Goal: Task Accomplishment & Management: Complete application form

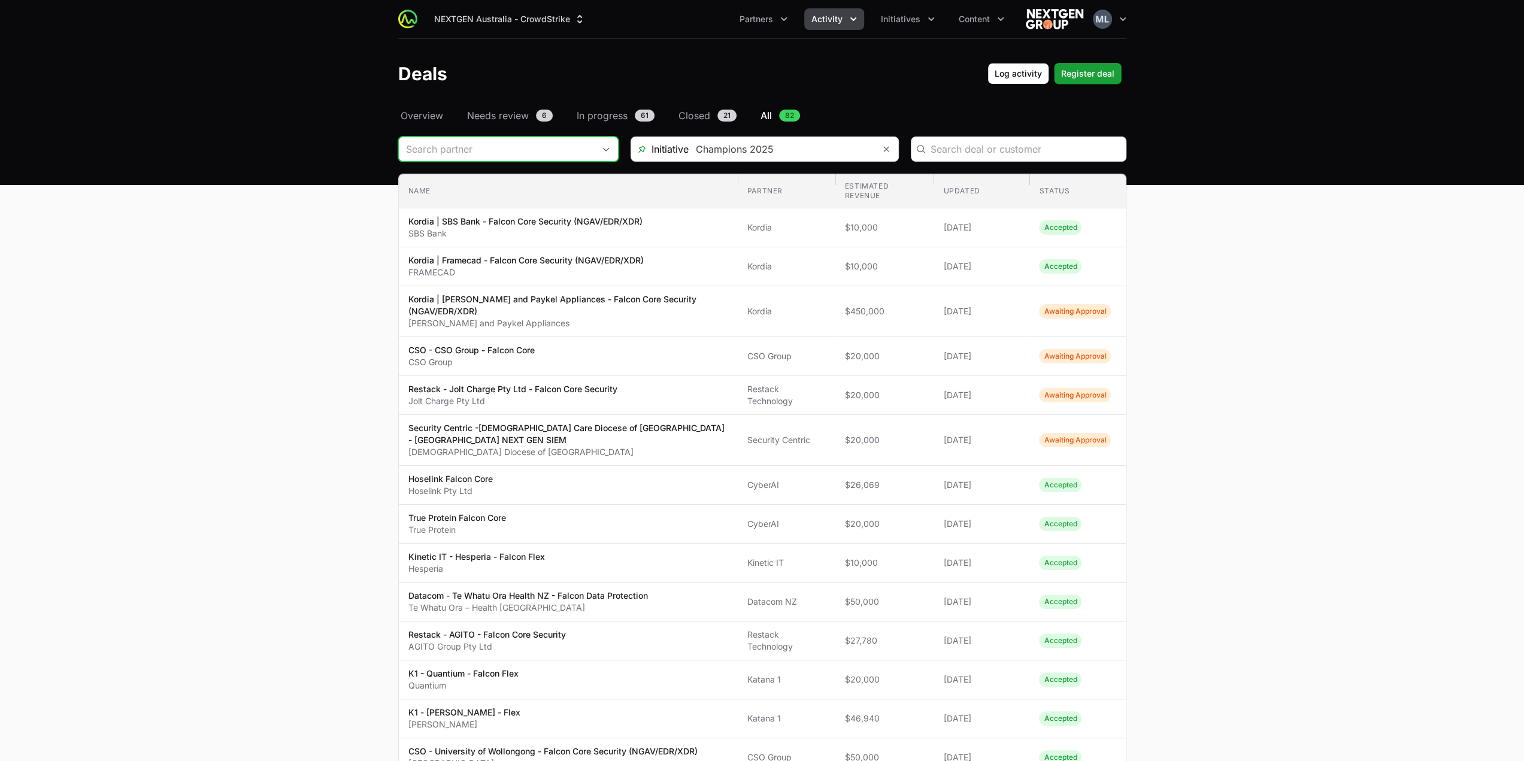
click at [507, 153] on input "Deals Filters" at bounding box center [496, 149] width 195 height 24
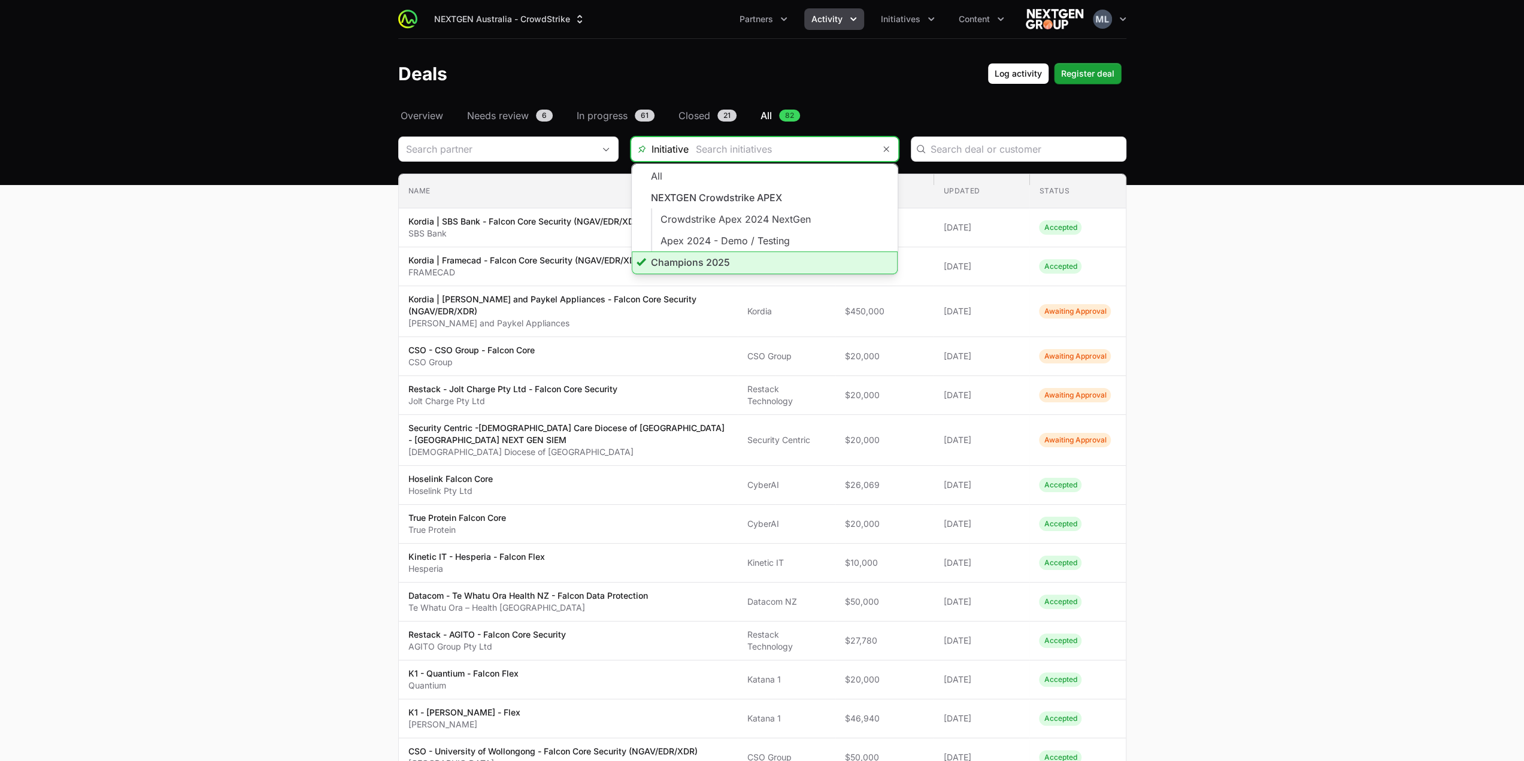
click at [855, 149] on input "Deals Filters" at bounding box center [782, 149] width 186 height 24
click at [884, 148] on icon "Remove" at bounding box center [886, 149] width 7 height 10
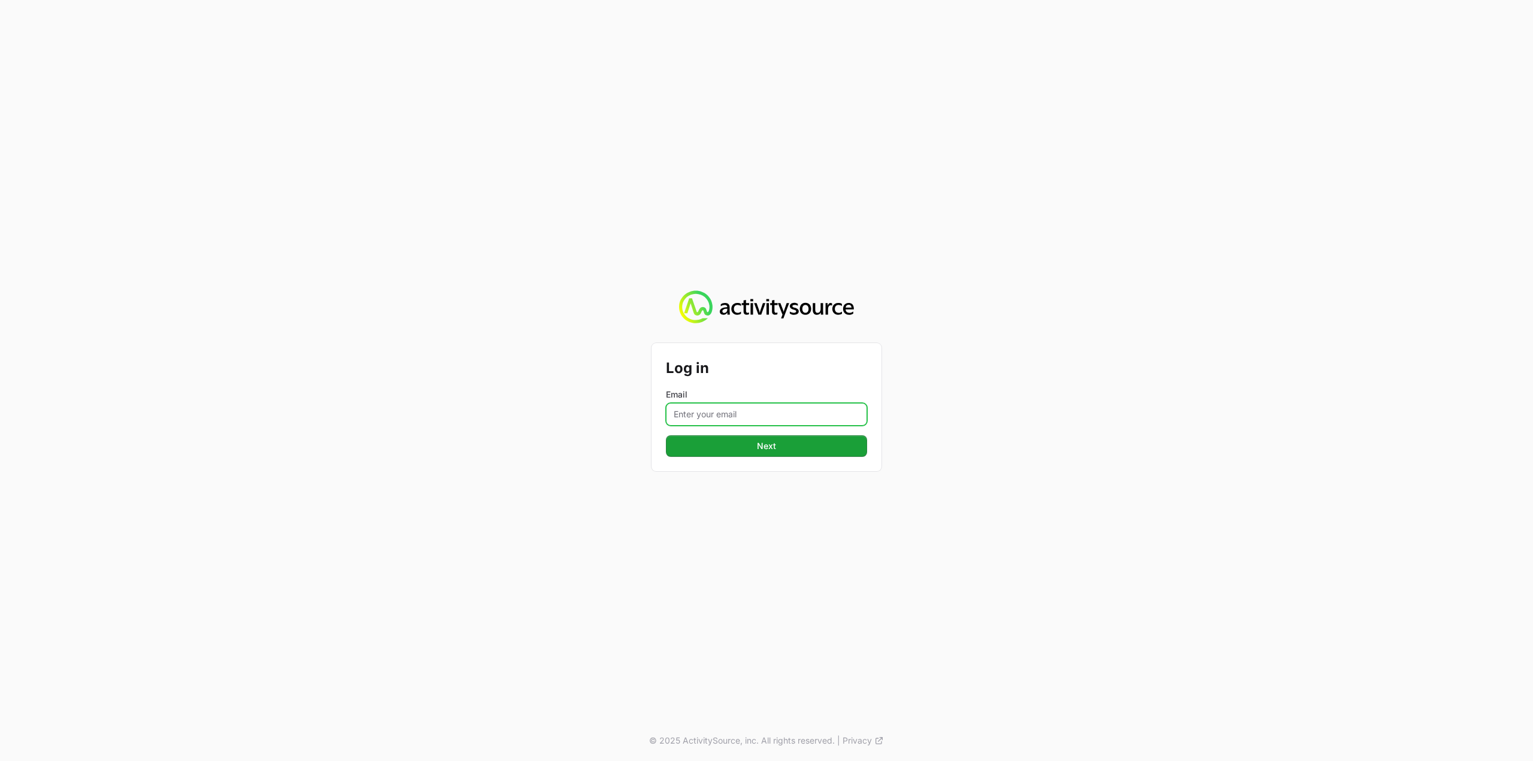
drag, startPoint x: 722, startPoint y: 413, endPoint x: 725, endPoint y: 423, distance: 10.5
click at [722, 413] on input "Email" at bounding box center [766, 414] width 201 height 23
type input "[PERSON_NAME][EMAIL_ADDRESS][DOMAIN_NAME]"
click at [766, 452] on span "Next" at bounding box center [766, 446] width 19 height 14
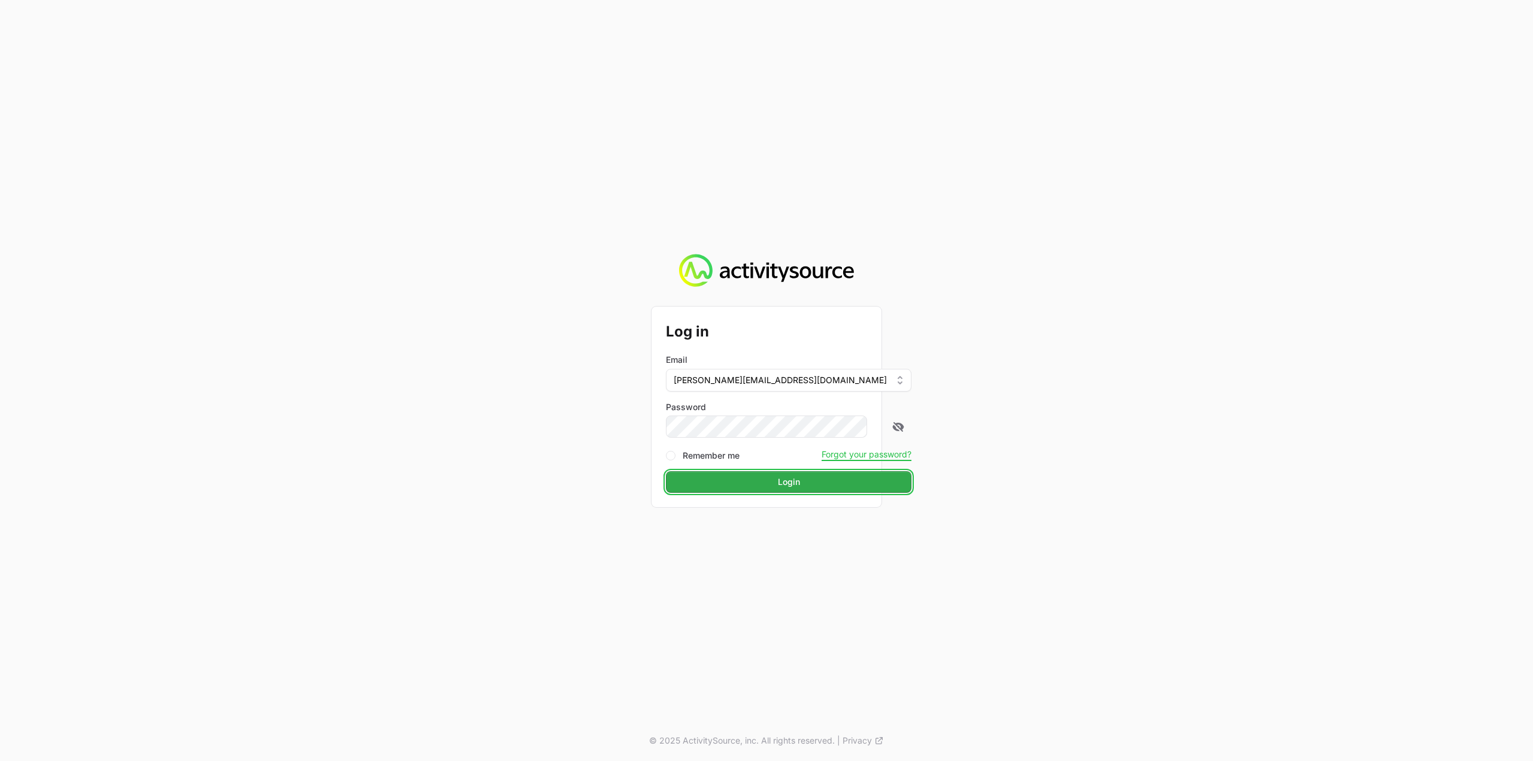
click at [778, 489] on span "Login" at bounding box center [789, 482] width 22 height 14
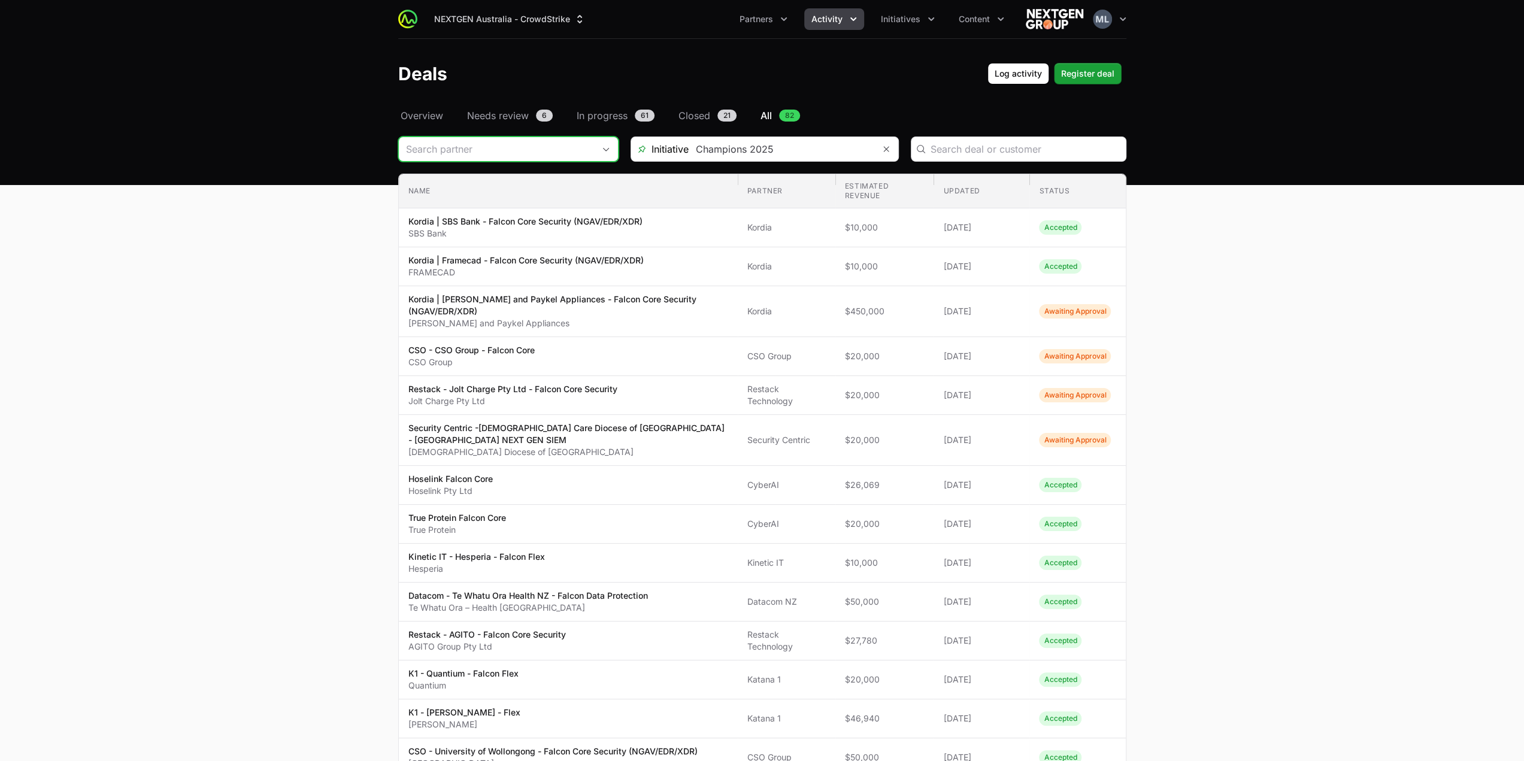
click at [547, 155] on input "Deals Filters" at bounding box center [496, 149] width 195 height 24
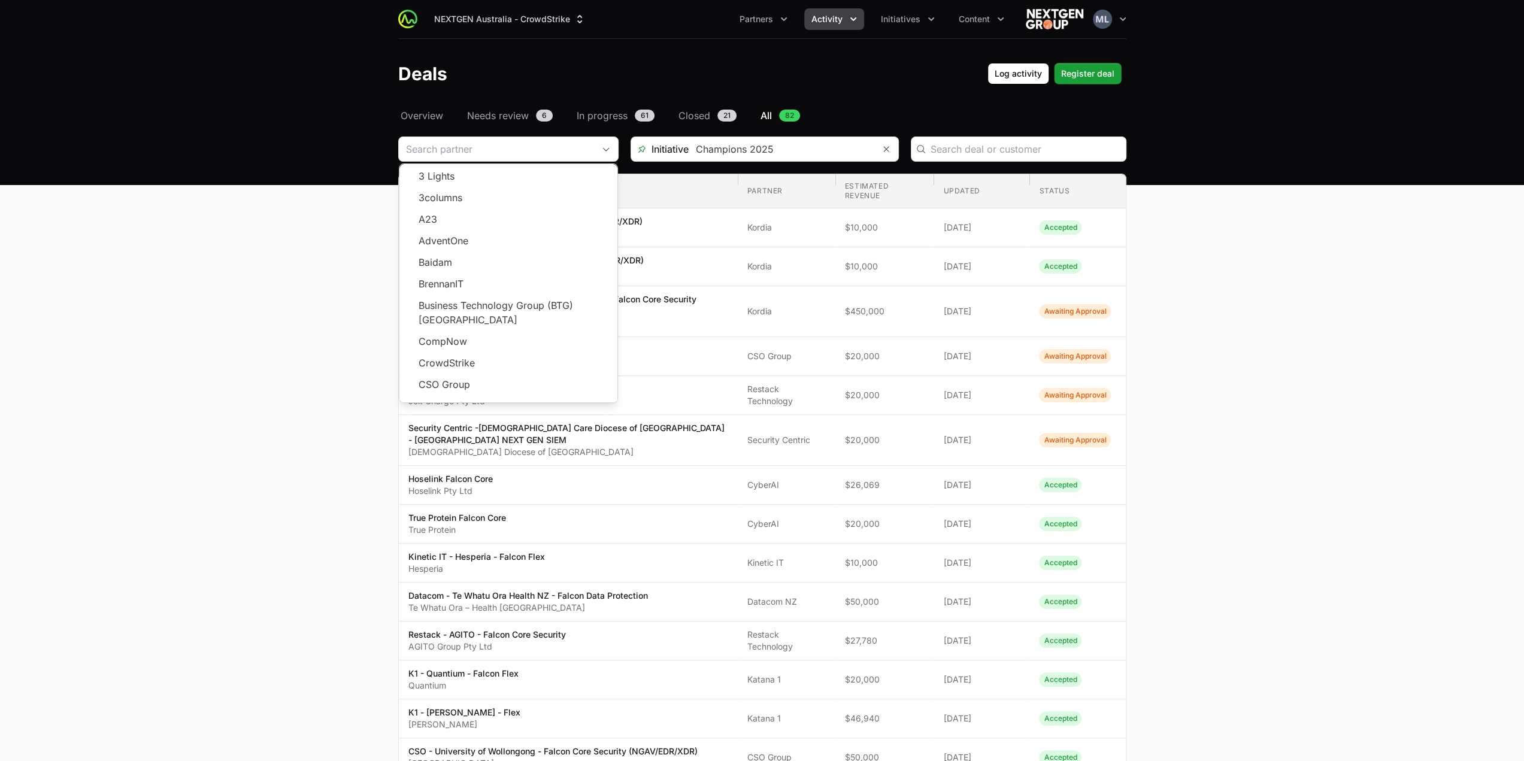
drag, startPoint x: 229, startPoint y: 273, endPoint x: 386, endPoint y: 215, distance: 167.7
click at [230, 273] on main "Select a tab Overview Needs review In progress Closed All Overview Needs review…" at bounding box center [762, 696] width 1524 height 1176
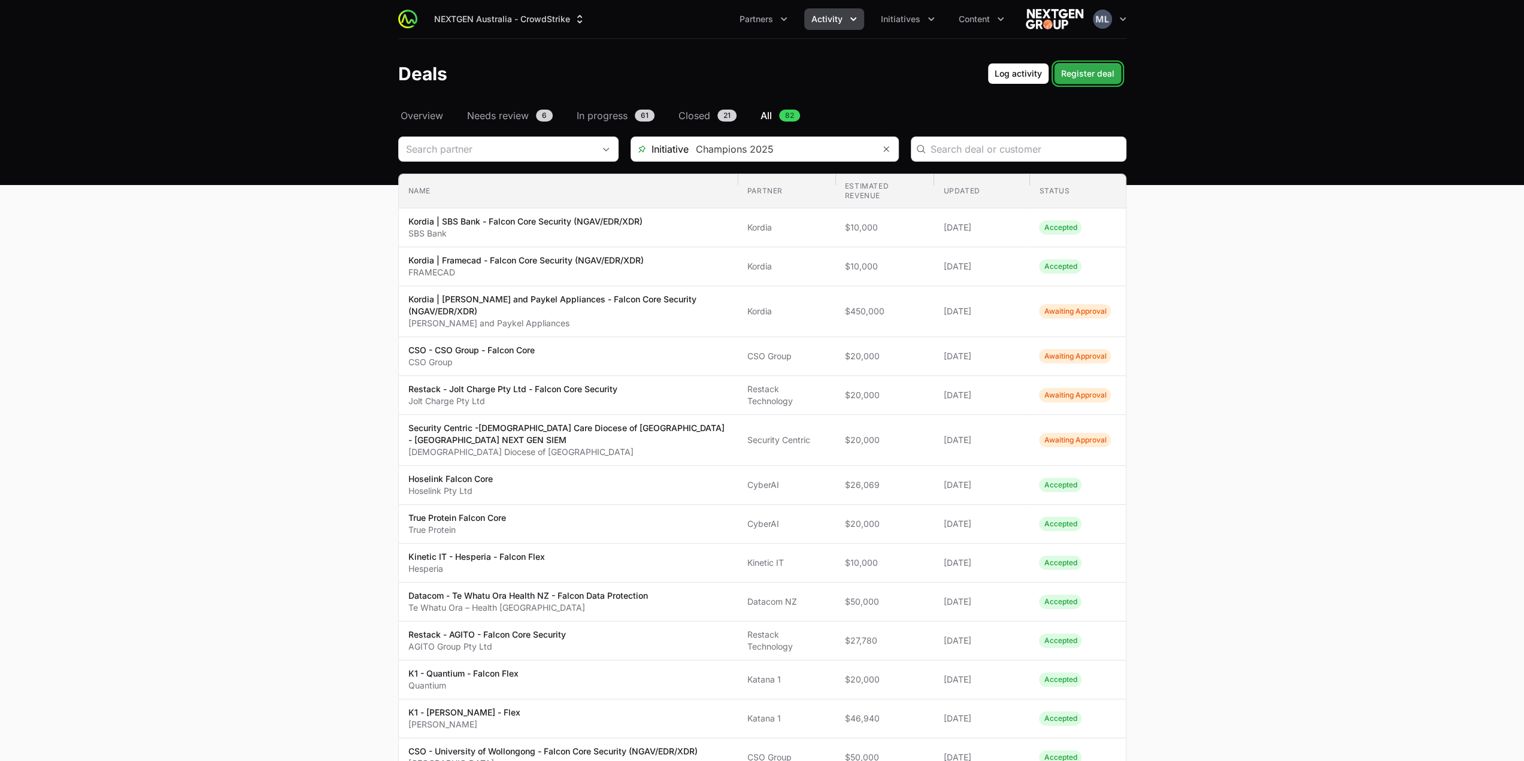
click at [1099, 72] on span "Register deal" at bounding box center [1087, 73] width 53 height 14
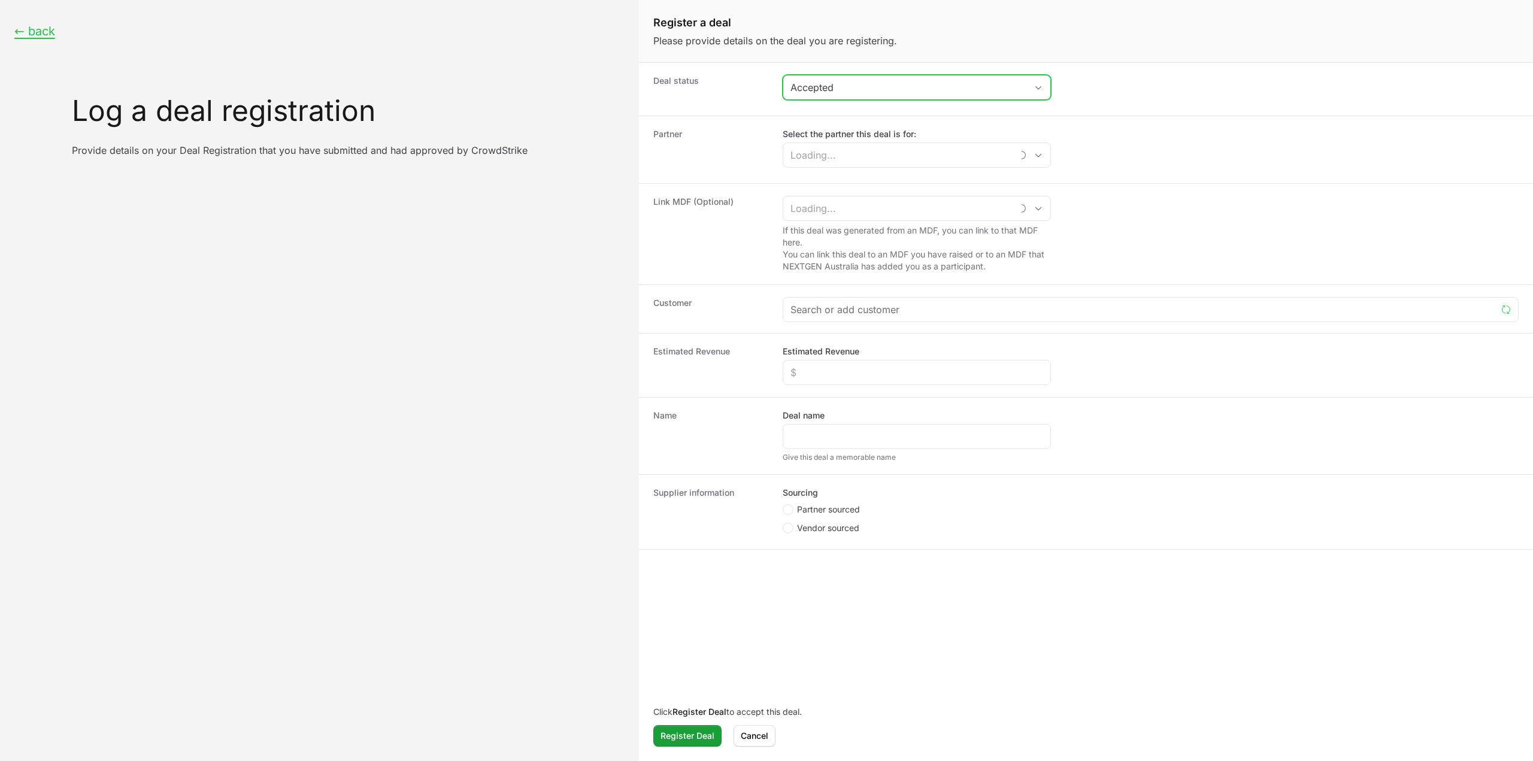
click at [905, 84] on div "Accepted" at bounding box center [909, 87] width 236 height 14
click at [872, 131] on li "Awaiting Approval" at bounding box center [917, 136] width 266 height 22
click at [869, 150] on input "Select the partner this deal is for:" at bounding box center [905, 155] width 243 height 24
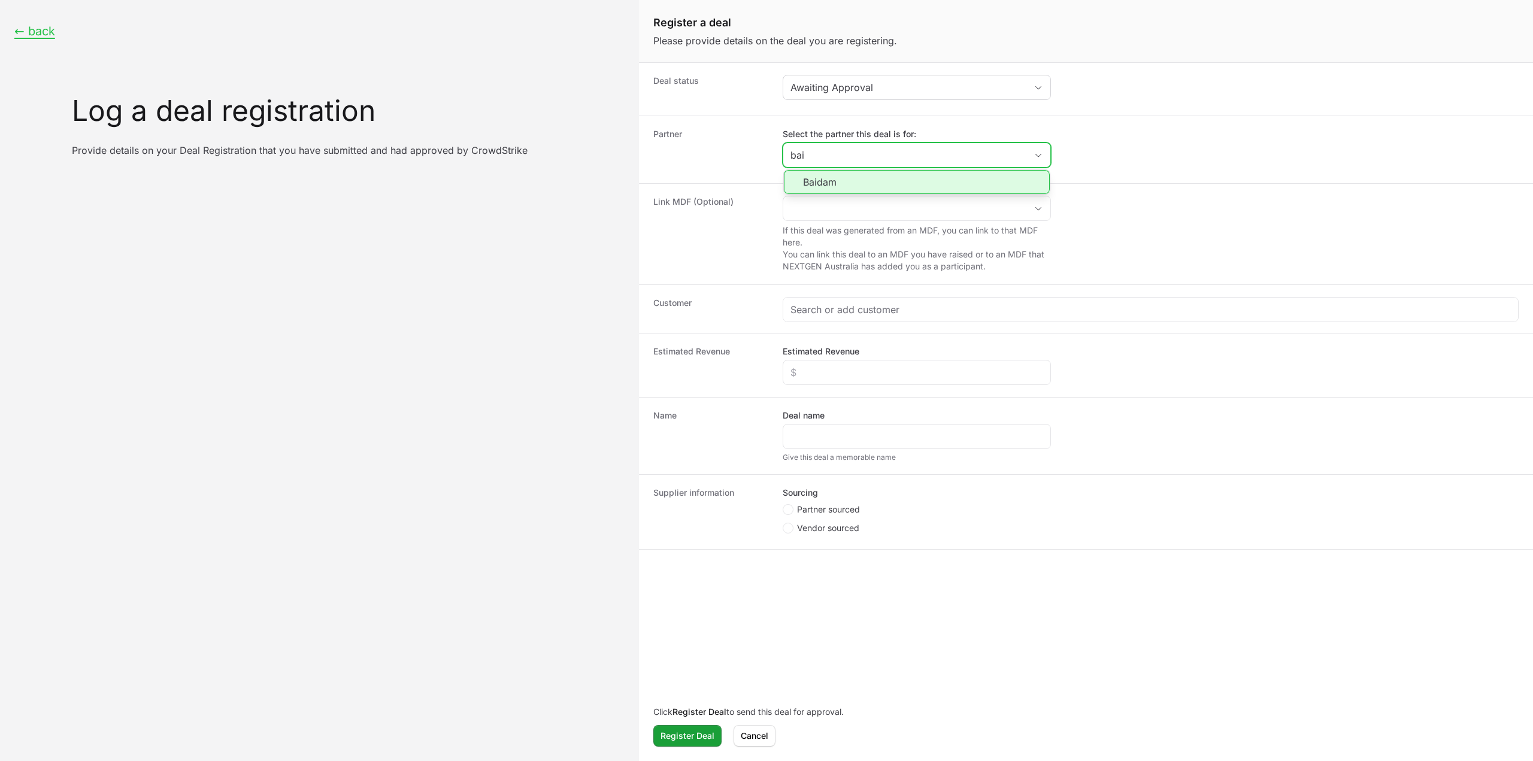
click at [851, 179] on li "Baidam" at bounding box center [917, 182] width 266 height 24
type input "Baidam"
click at [855, 298] on div "Create activity form" at bounding box center [1151, 310] width 735 height 24
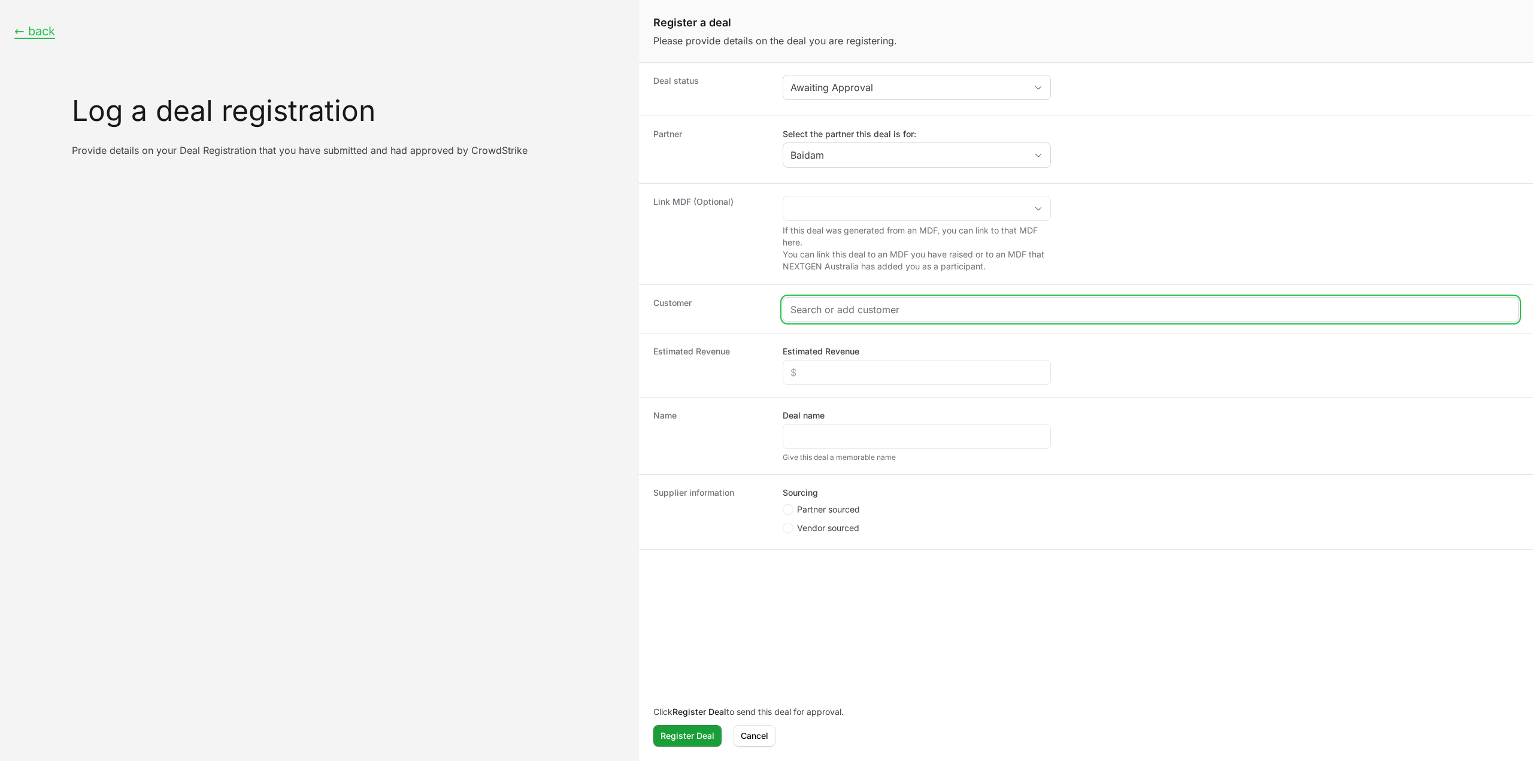
click at [860, 307] on input "Create activity form" at bounding box center [1151, 309] width 721 height 14
paste input "[URL][DOMAIN_NAME]"
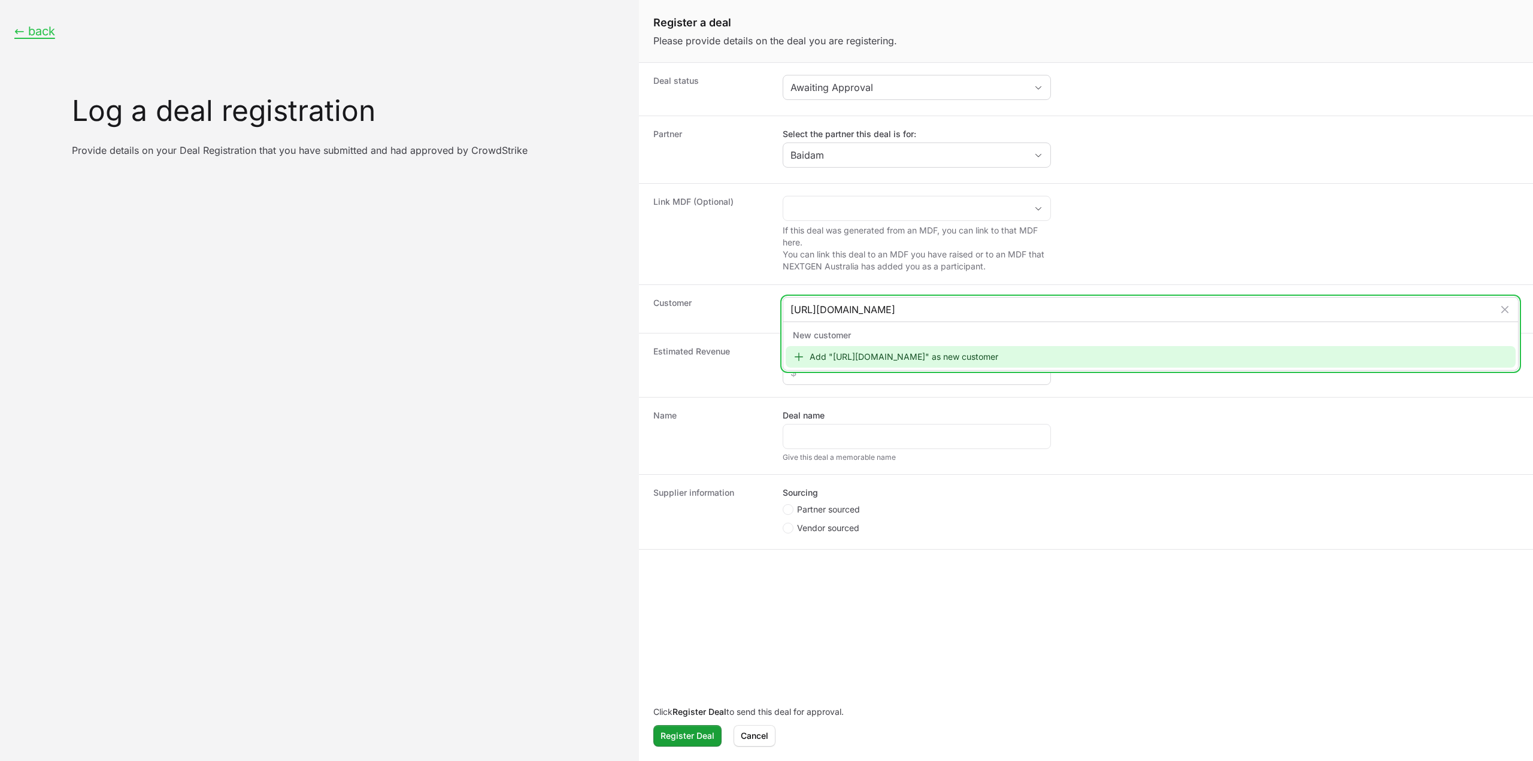
type input "[URL][DOMAIN_NAME]"
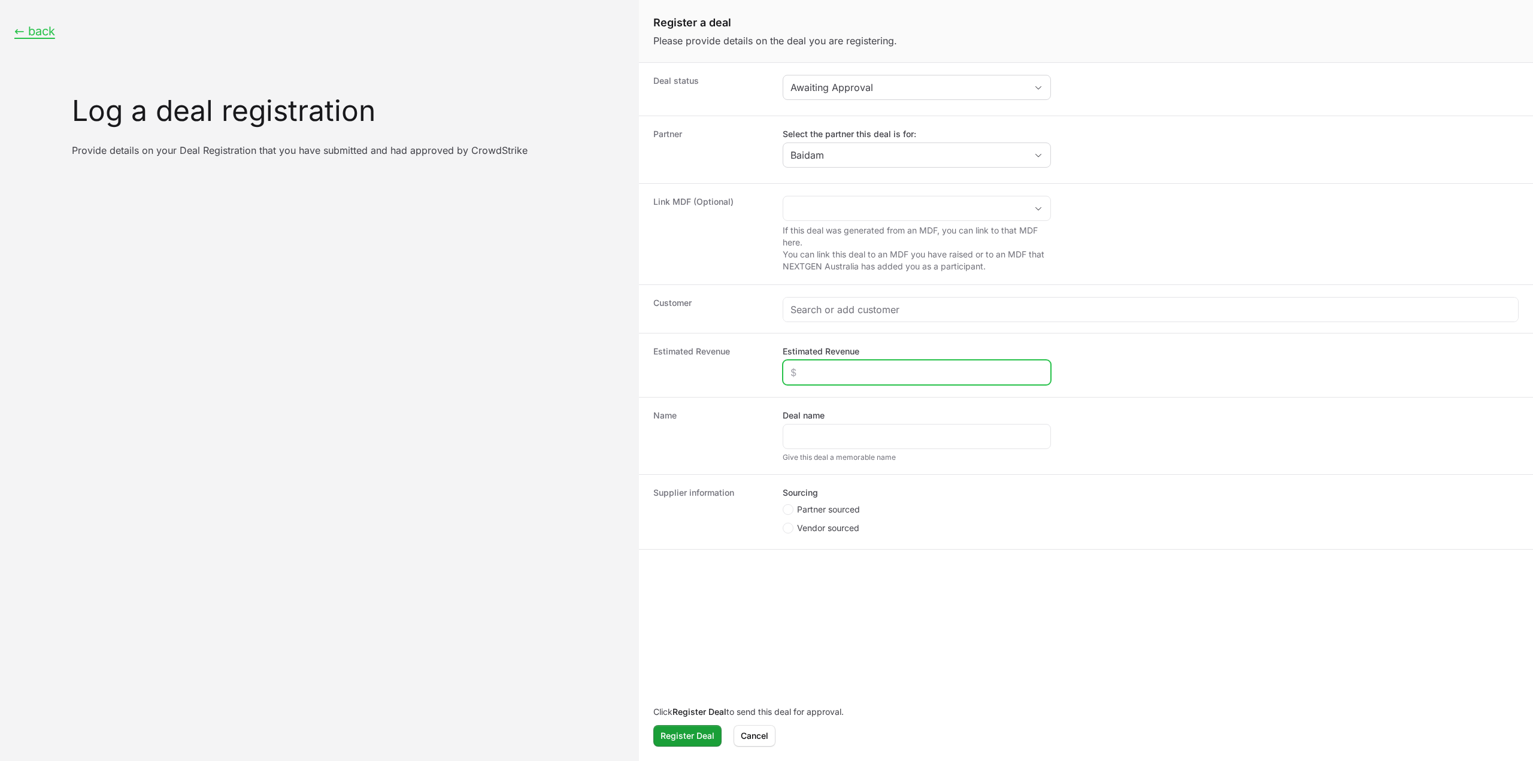
click at [897, 370] on input "Estimated Revenue" at bounding box center [917, 372] width 253 height 14
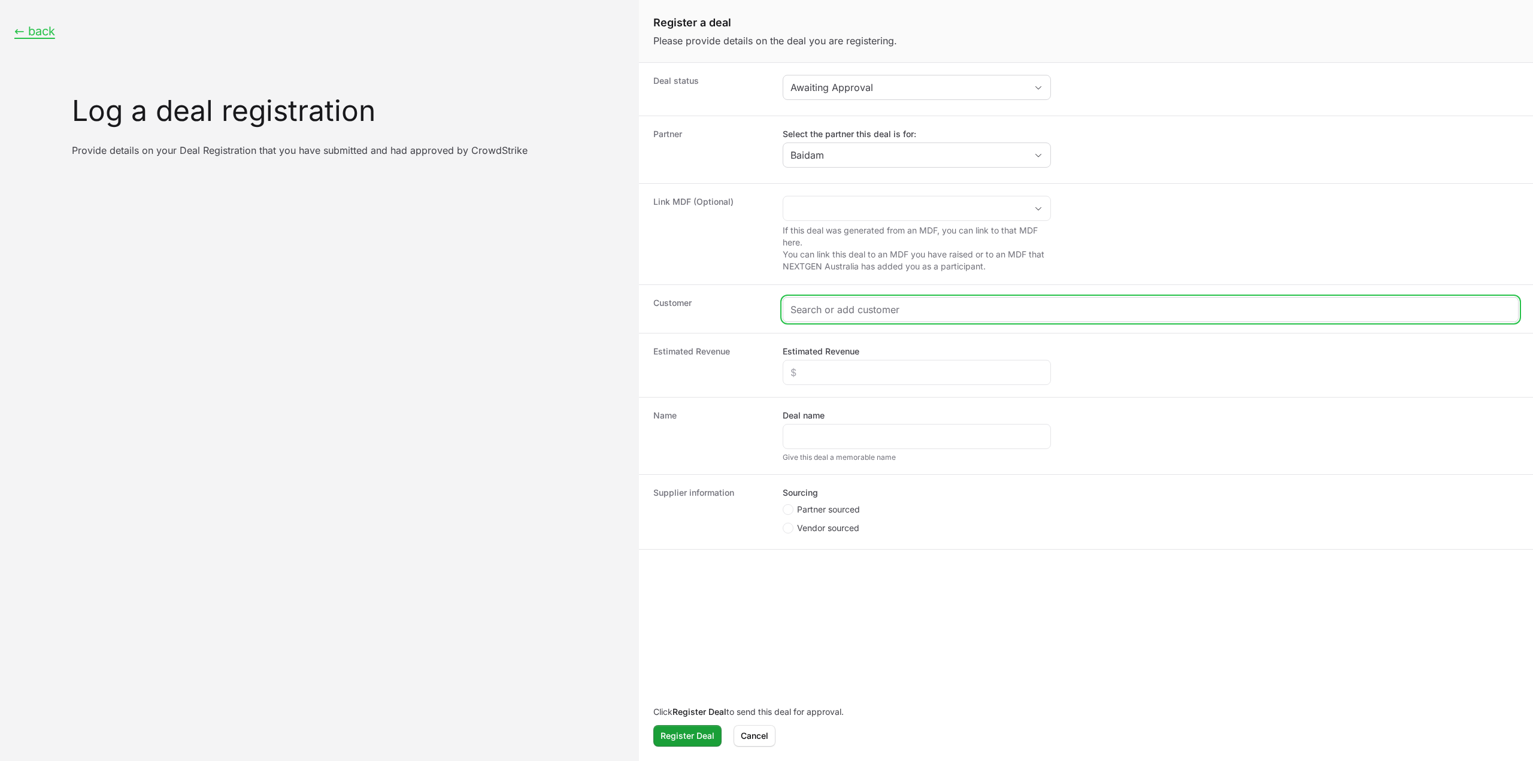
click at [893, 308] on input "Create activity form" at bounding box center [1151, 309] width 721 height 14
paste input "[URL][DOMAIN_NAME]"
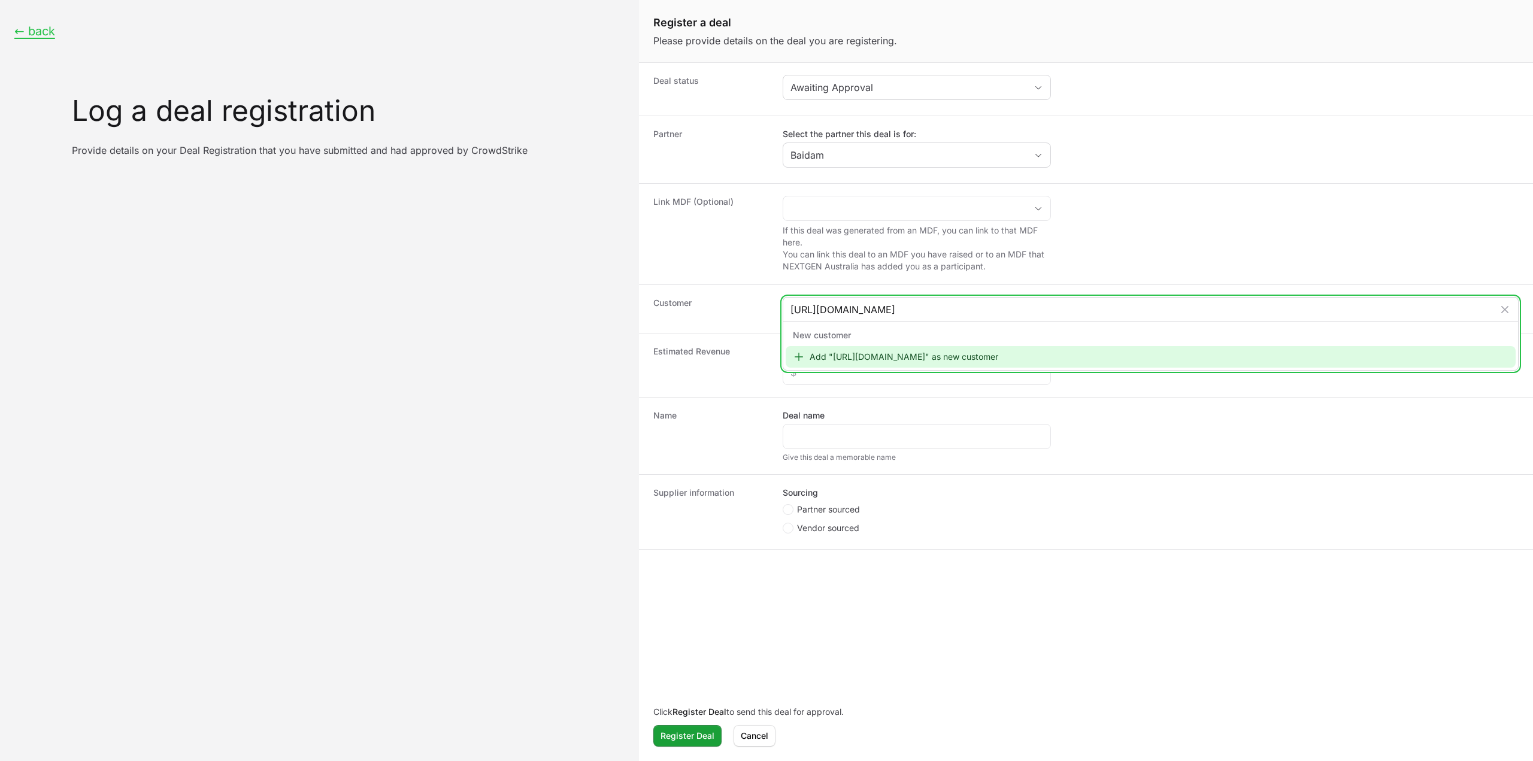
type input "[URL][DOMAIN_NAME]"
click at [897, 348] on div "Add "[URL][DOMAIN_NAME]" as new customer" at bounding box center [1151, 357] width 730 height 22
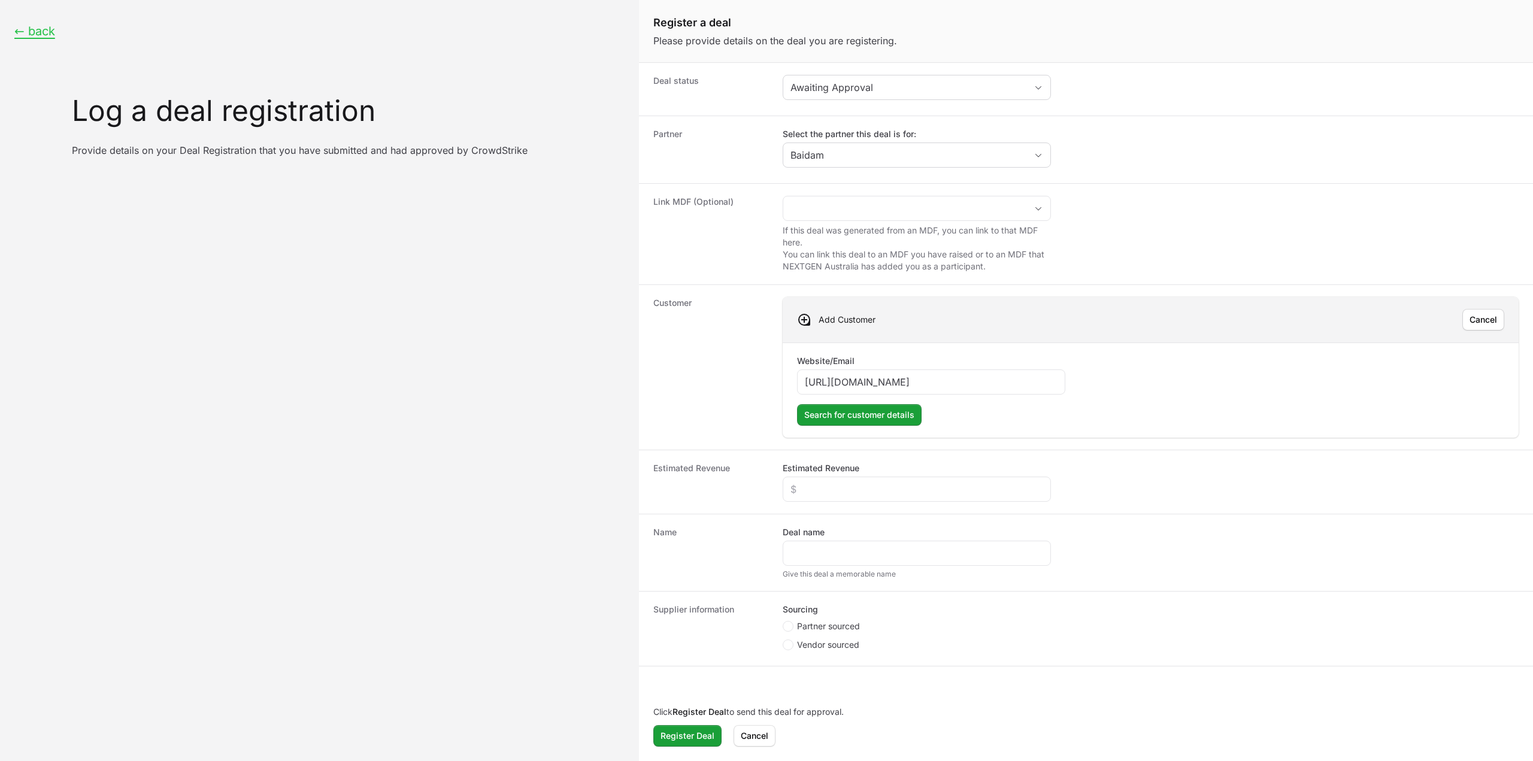
scroll to position [0, 66]
type input "[URL][DOMAIN_NAME]"
click at [849, 404] on button "Search for customer details" at bounding box center [859, 415] width 125 height 22
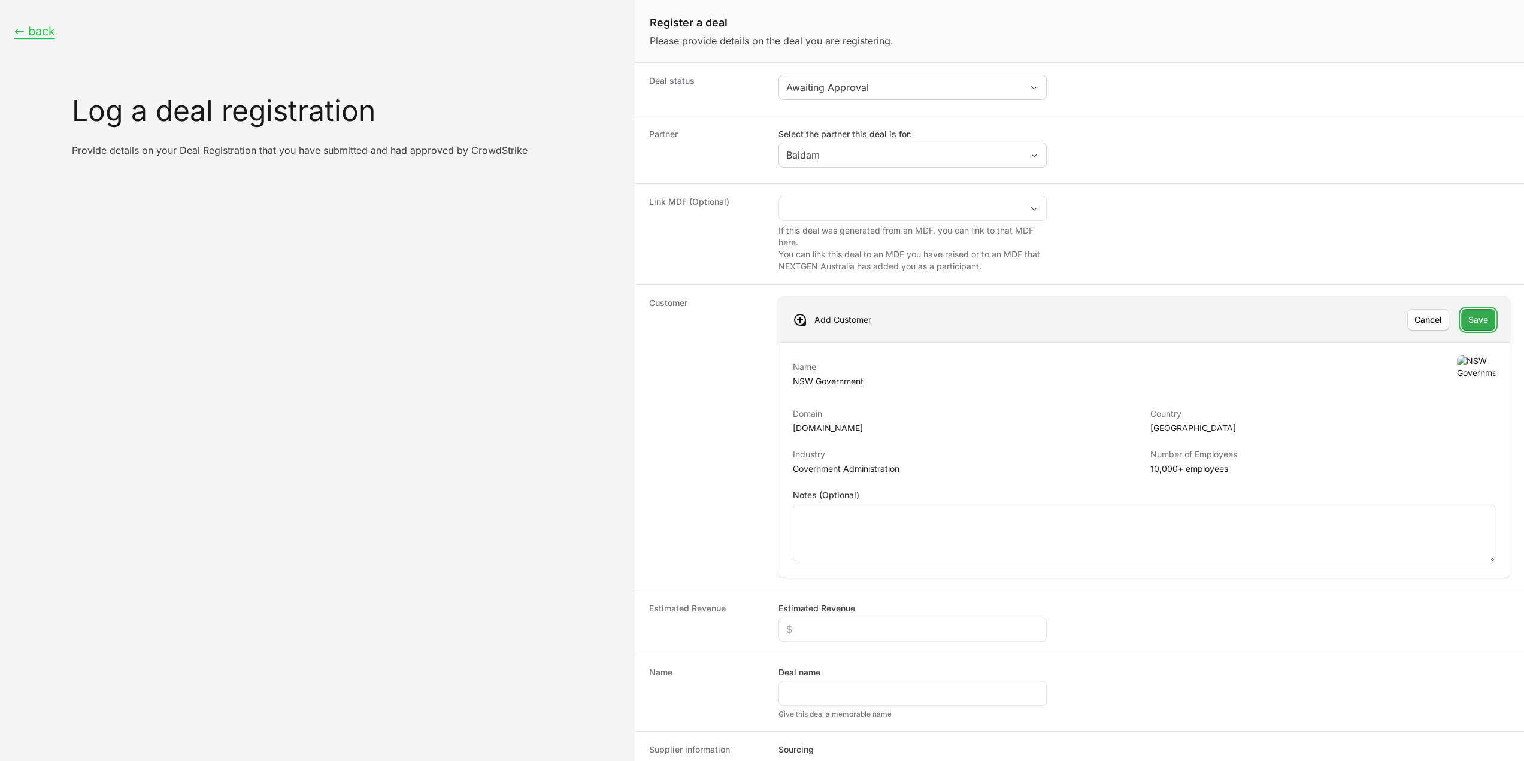
click at [1473, 318] on span "Save" at bounding box center [1479, 320] width 20 height 14
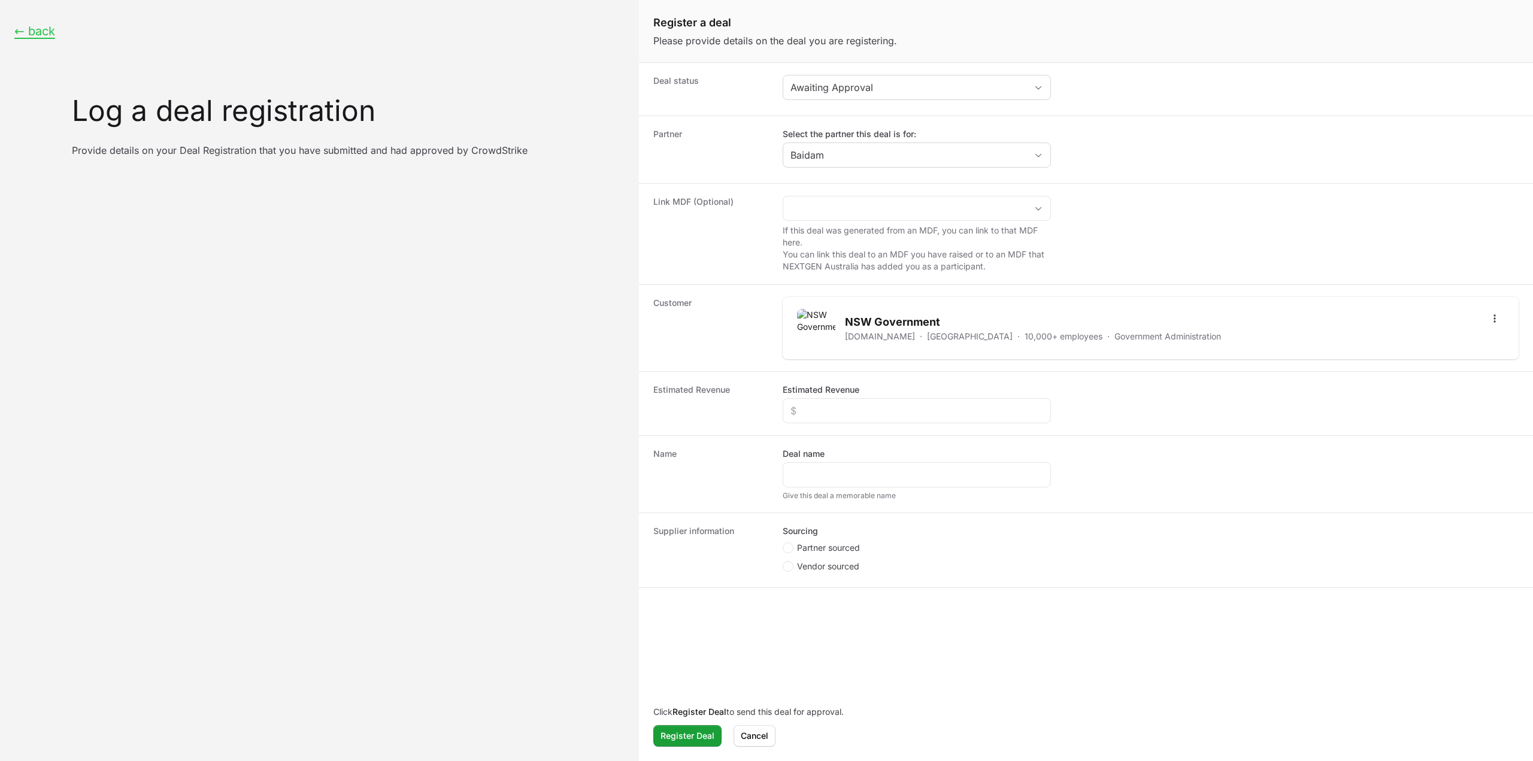
click at [834, 425] on div "Estimated Revenue Estimated Revenue" at bounding box center [1086, 403] width 894 height 64
click at [837, 418] on div "Create activity form" at bounding box center [917, 410] width 268 height 25
click at [838, 418] on div "Create activity form" at bounding box center [917, 410] width 268 height 25
click at [840, 415] on input "Estimated Revenue" at bounding box center [917, 411] width 253 height 14
type input "$20,000"
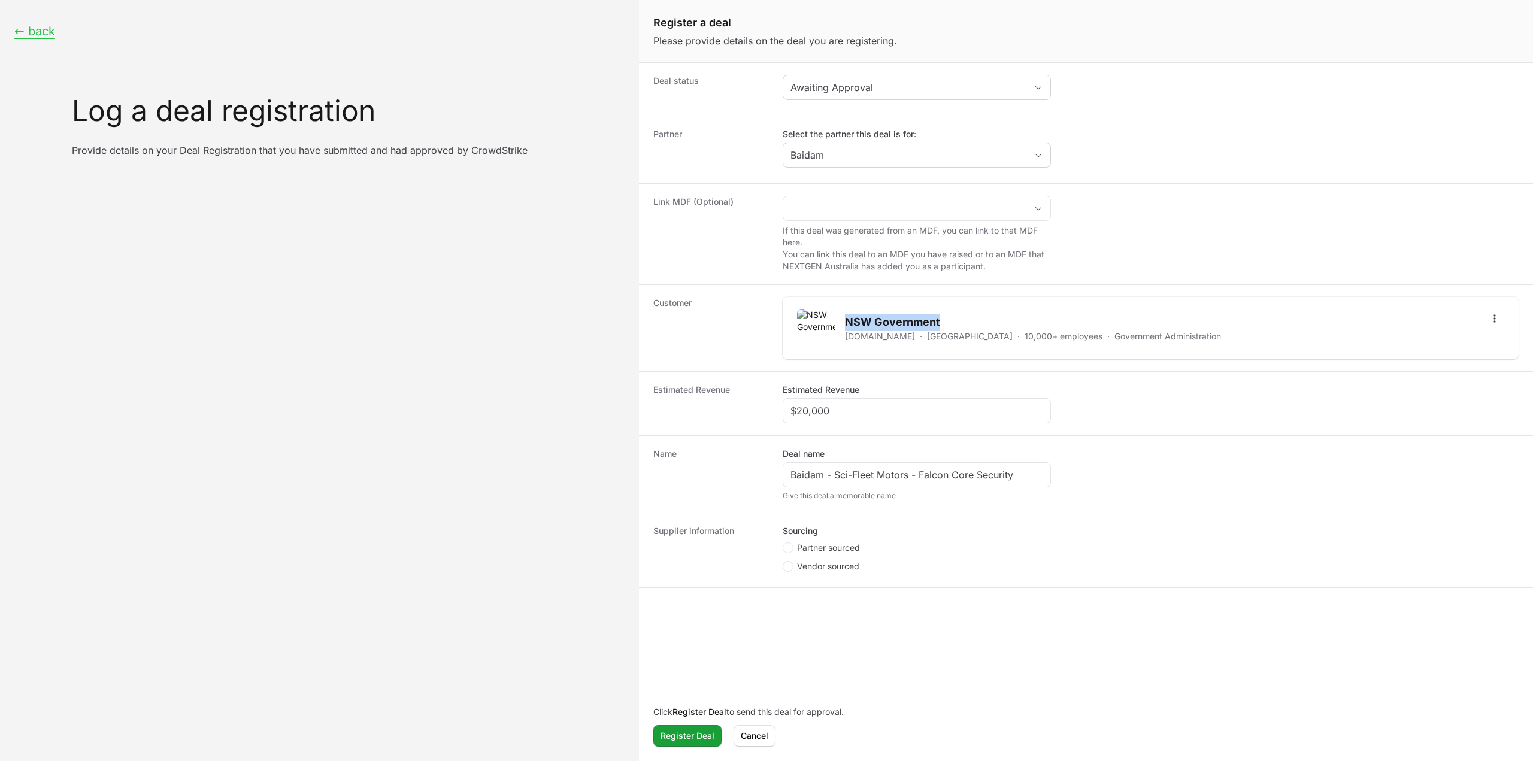
drag, startPoint x: 940, startPoint y: 325, endPoint x: 848, endPoint y: 319, distance: 92.4
click at [848, 319] on h2 "NSW Government" at bounding box center [1033, 322] width 376 height 17
copy h2 "NSW Government"
click at [873, 470] on input "Baidam - Sci-Fleet Motors - Falcon Core Security" at bounding box center [917, 475] width 253 height 14
drag, startPoint x: 908, startPoint y: 473, endPoint x: 836, endPoint y: 465, distance: 72.2
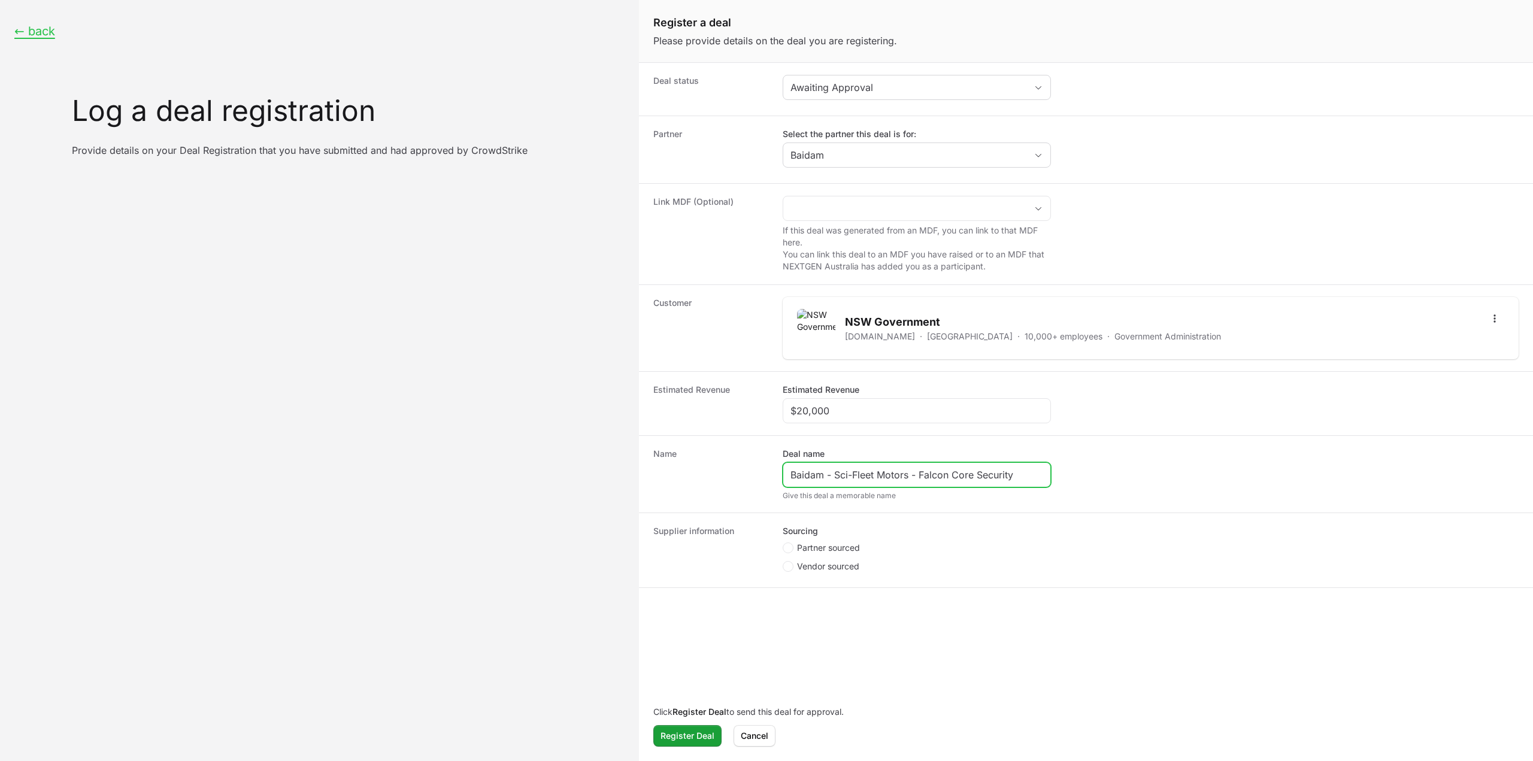
click at [836, 468] on input "Baidam - Sci-Fleet Motors - Falcon Core Security" at bounding box center [917, 475] width 253 height 14
paste input "NSW Government"
type input "Baidam - NSW Government - Falcon Core Security"
click at [812, 544] on span "Partner sourced" at bounding box center [828, 548] width 63 height 12
click at [784, 544] on input "Partner sourced" at bounding box center [783, 543] width 1 height 1
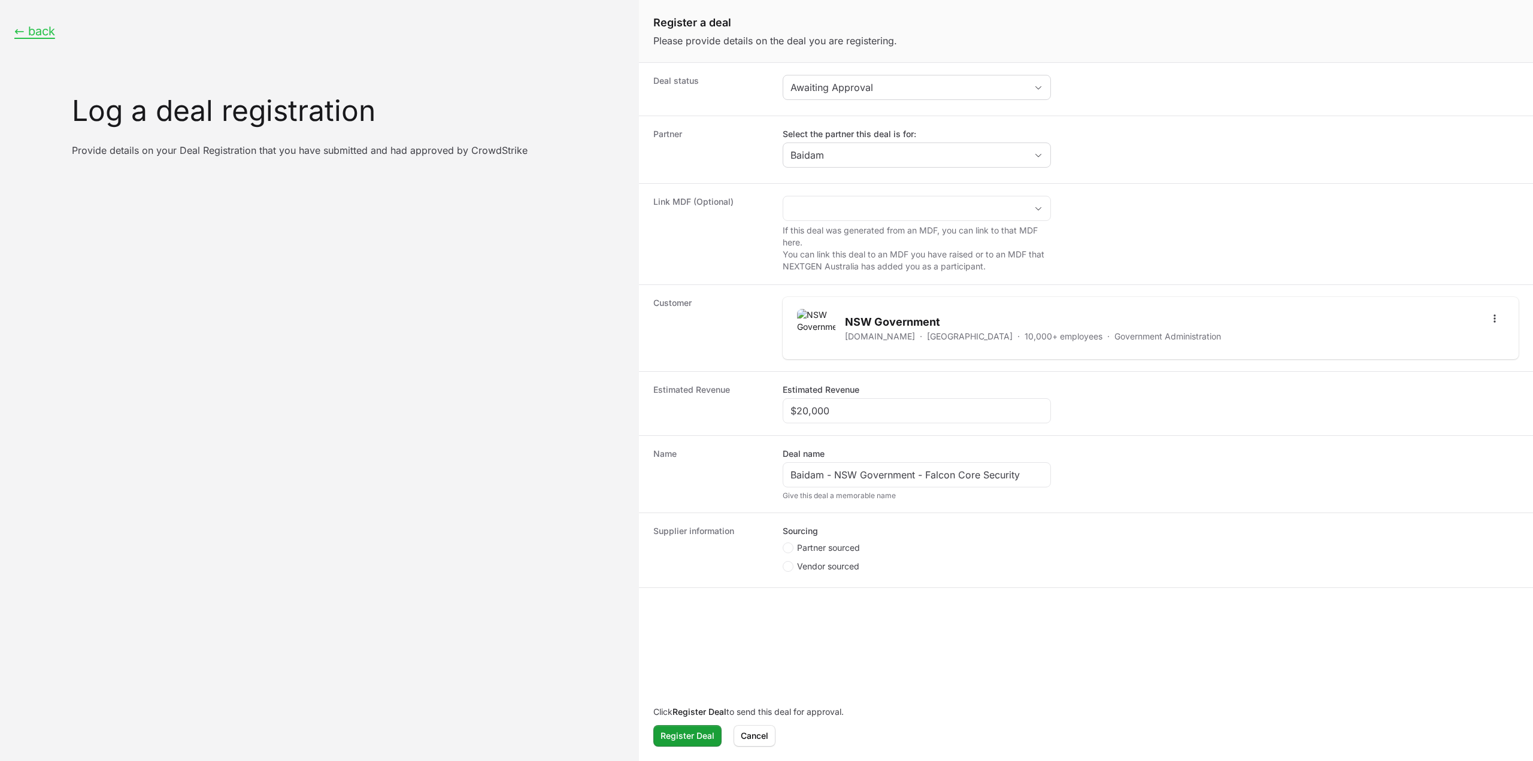
radio input "true"
click at [840, 628] on div "To get your deal registration code, you must first register this deal in the Cr…" at bounding box center [917, 637] width 268 height 19
click at [840, 621] on div "Create activity form" at bounding box center [917, 612] width 268 height 25
click at [840, 616] on input "Deal registration code" at bounding box center [917, 612] width 253 height 14
paste input "DR-6796b206"
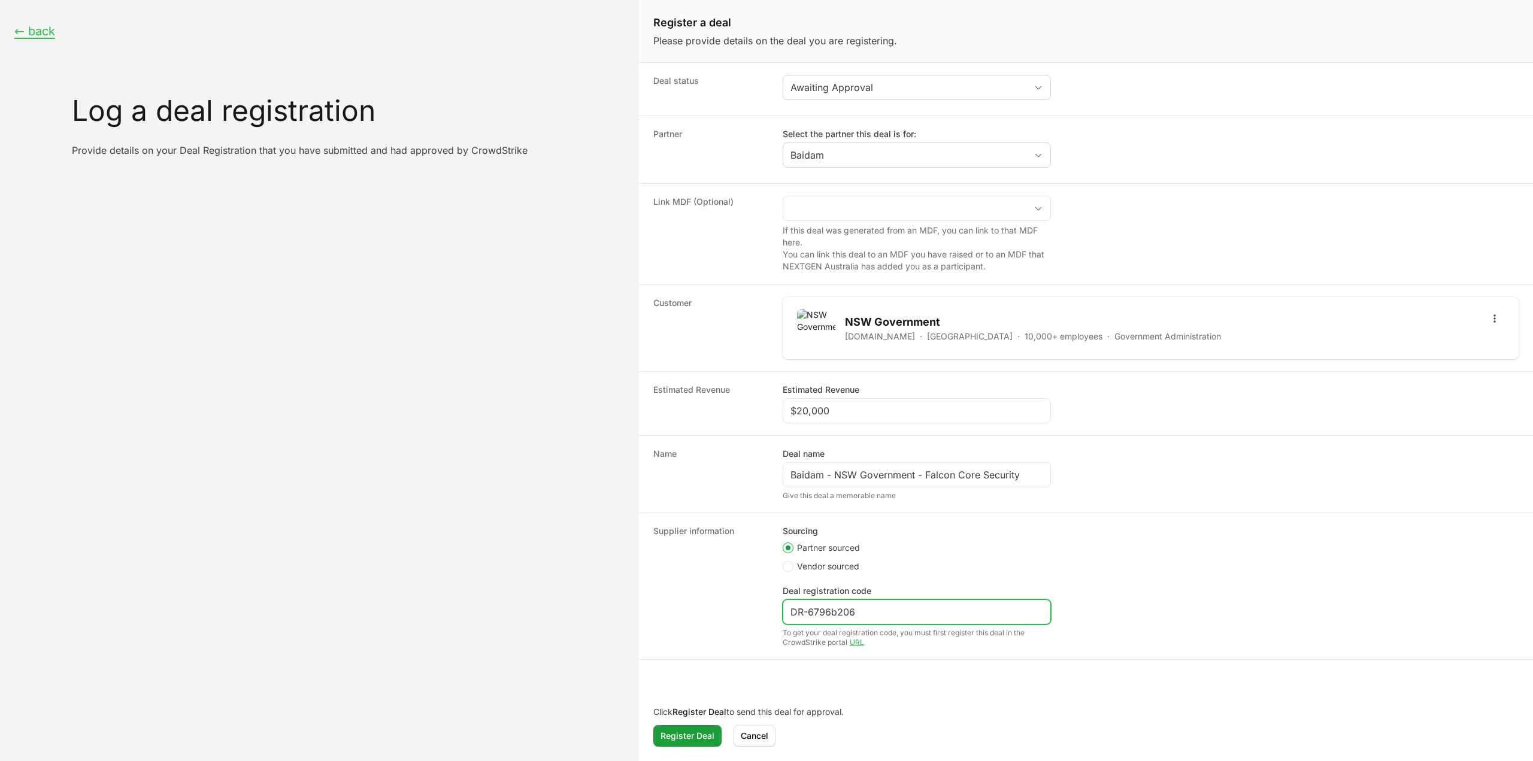
type input "DR-6796b206"
click at [672, 600] on dt "Supplier information" at bounding box center [711, 586] width 115 height 122
click at [698, 741] on span "Register Deal" at bounding box center [688, 736] width 54 height 14
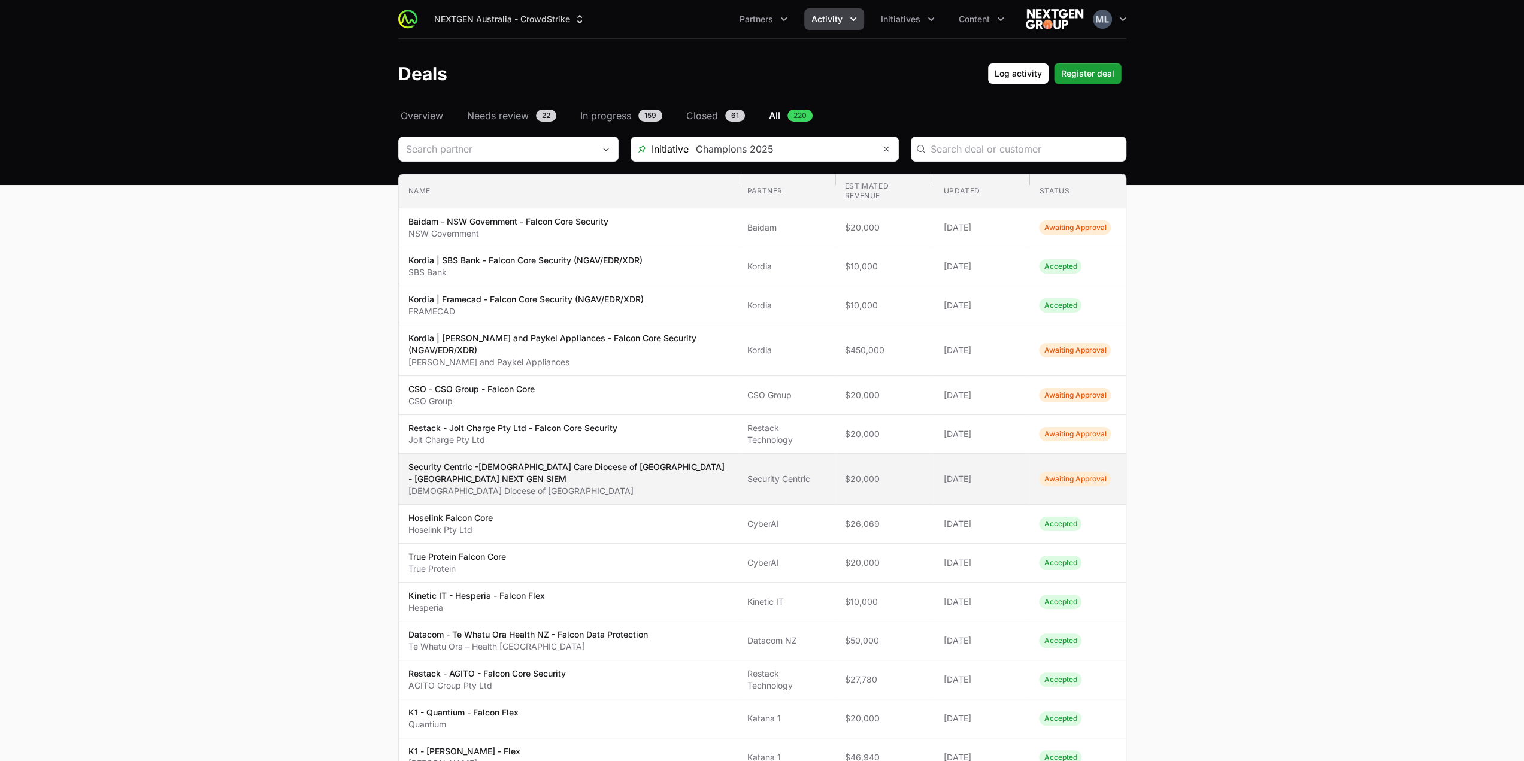
click at [545, 461] on p "Security Centric -[DEMOGRAPHIC_DATA] Care Diocese of [GEOGRAPHIC_DATA] - [GEOGR…" at bounding box center [569, 473] width 320 height 24
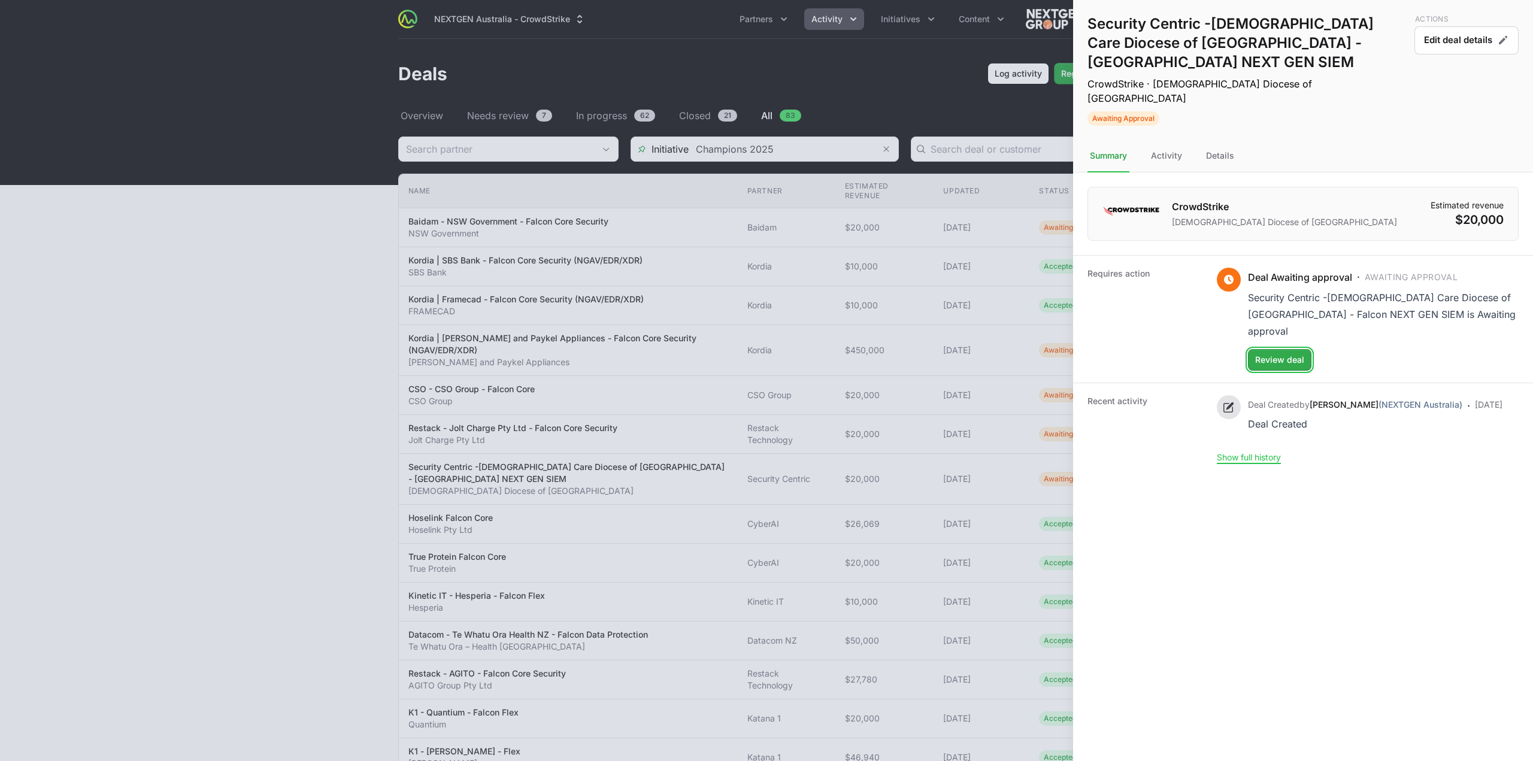
click at [1277, 353] on span "Review deal" at bounding box center [1280, 360] width 49 height 14
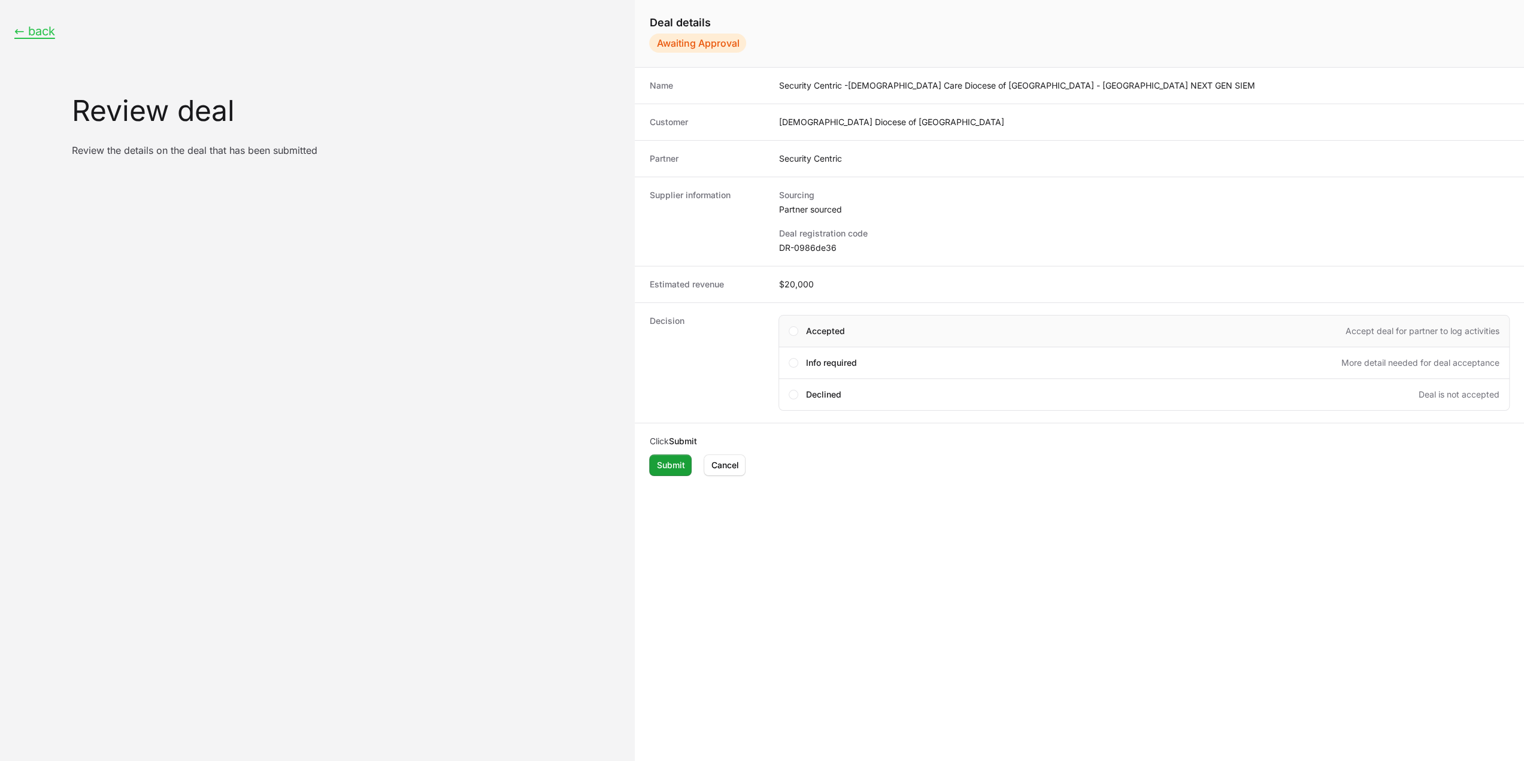
click at [820, 323] on div "Accepted Accept deal for partner to log activities" at bounding box center [1144, 331] width 731 height 32
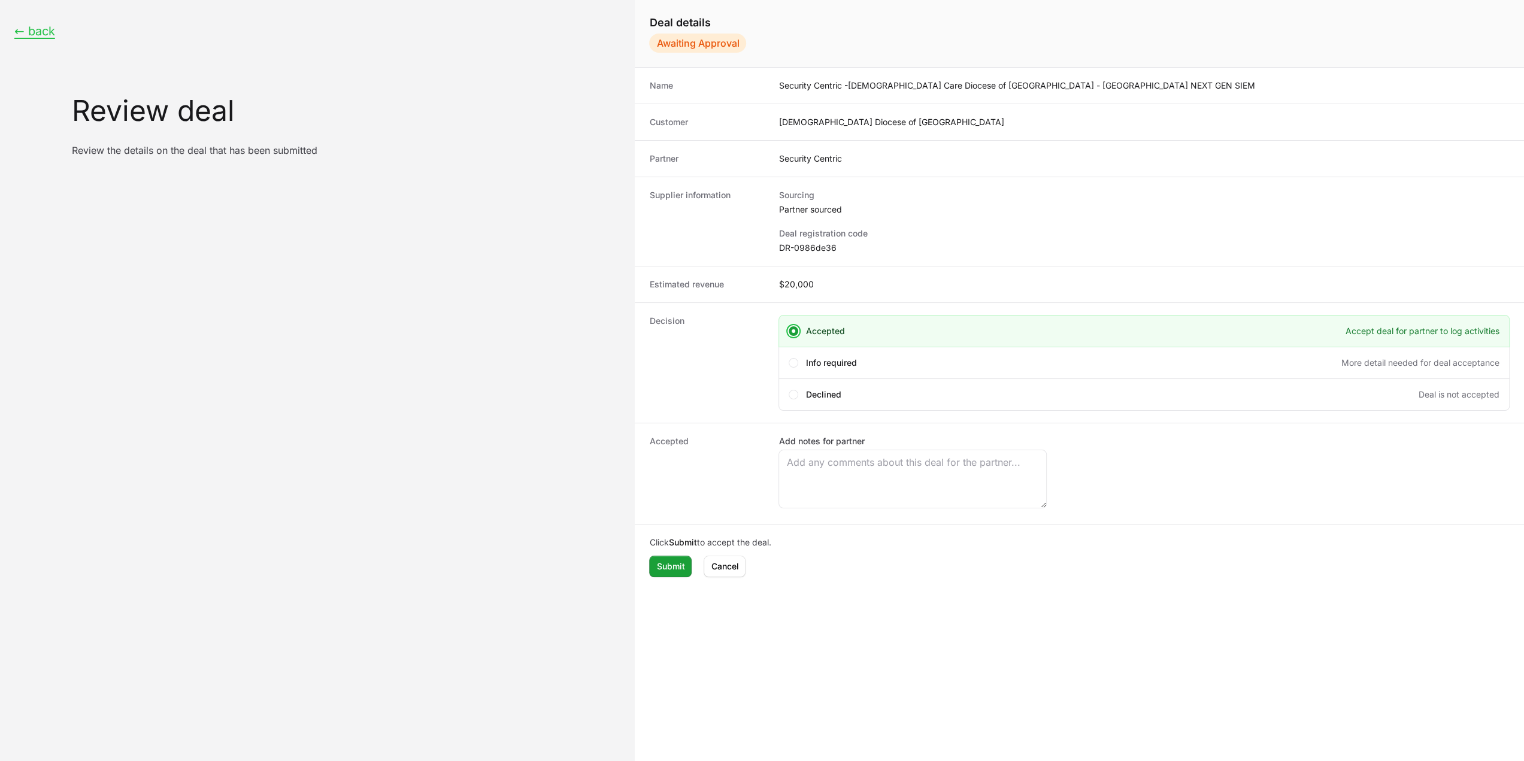
click at [801, 283] on dd "$20,000" at bounding box center [1144, 285] width 731 height 12
click at [721, 567] on span "Cancel" at bounding box center [725, 566] width 28 height 14
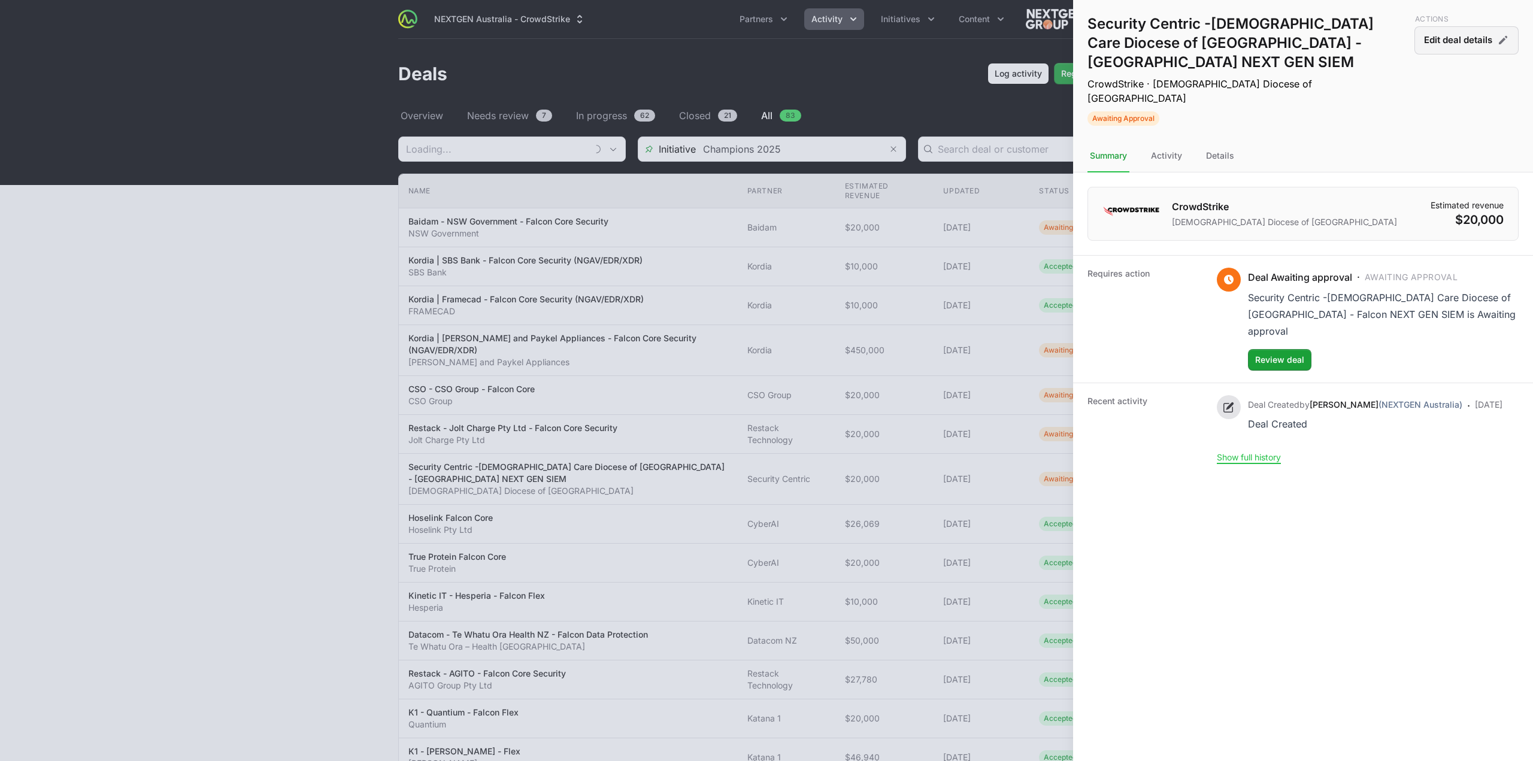
click at [1459, 38] on button "Edit deal details" at bounding box center [1467, 40] width 104 height 28
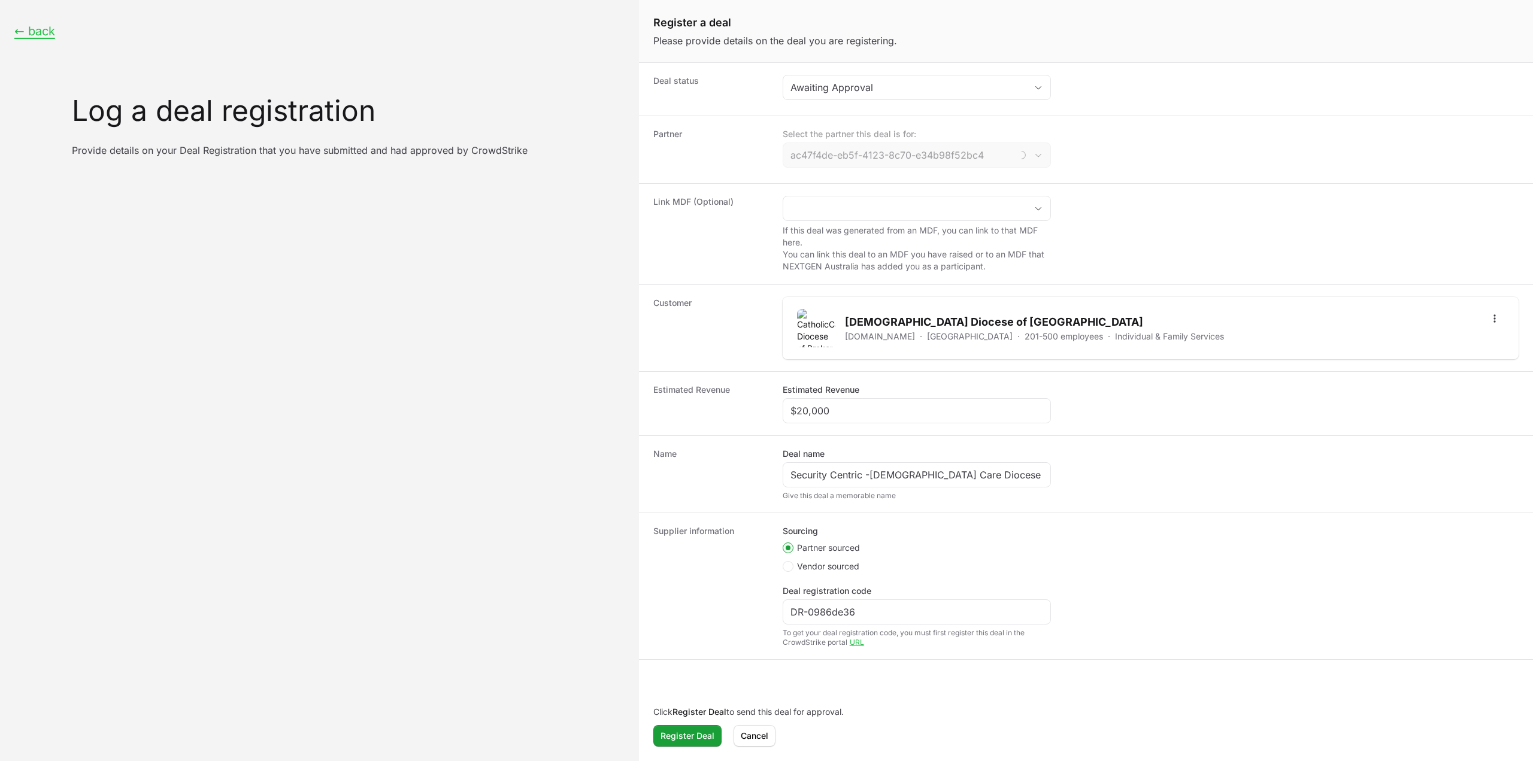
type input "Security Centric"
click at [838, 426] on div "Estimated Revenue Estimated Revenue $20,000" at bounding box center [1086, 403] width 894 height 64
click at [842, 413] on input "$20,000" at bounding box center [917, 411] width 253 height 14
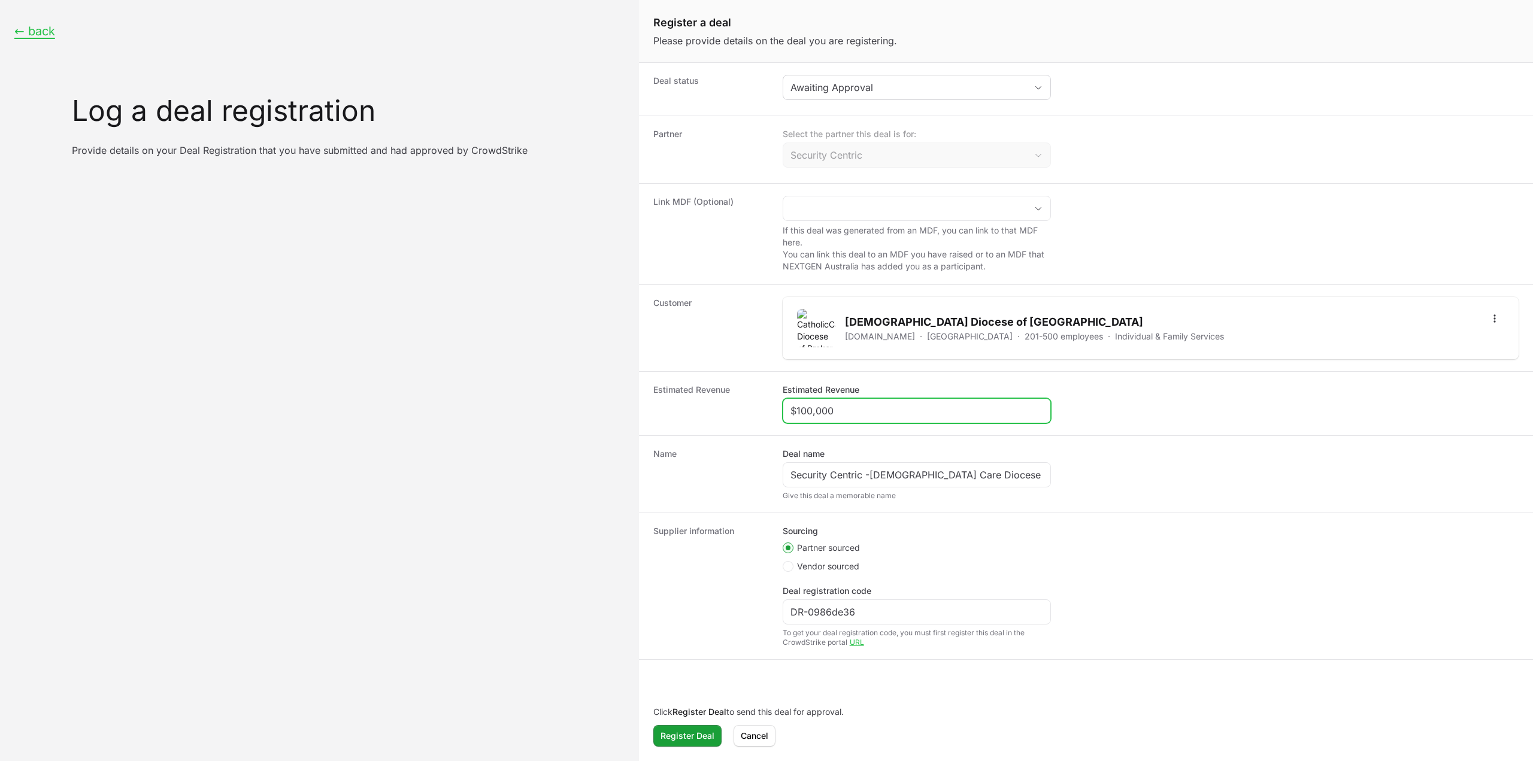
type input "$100,000"
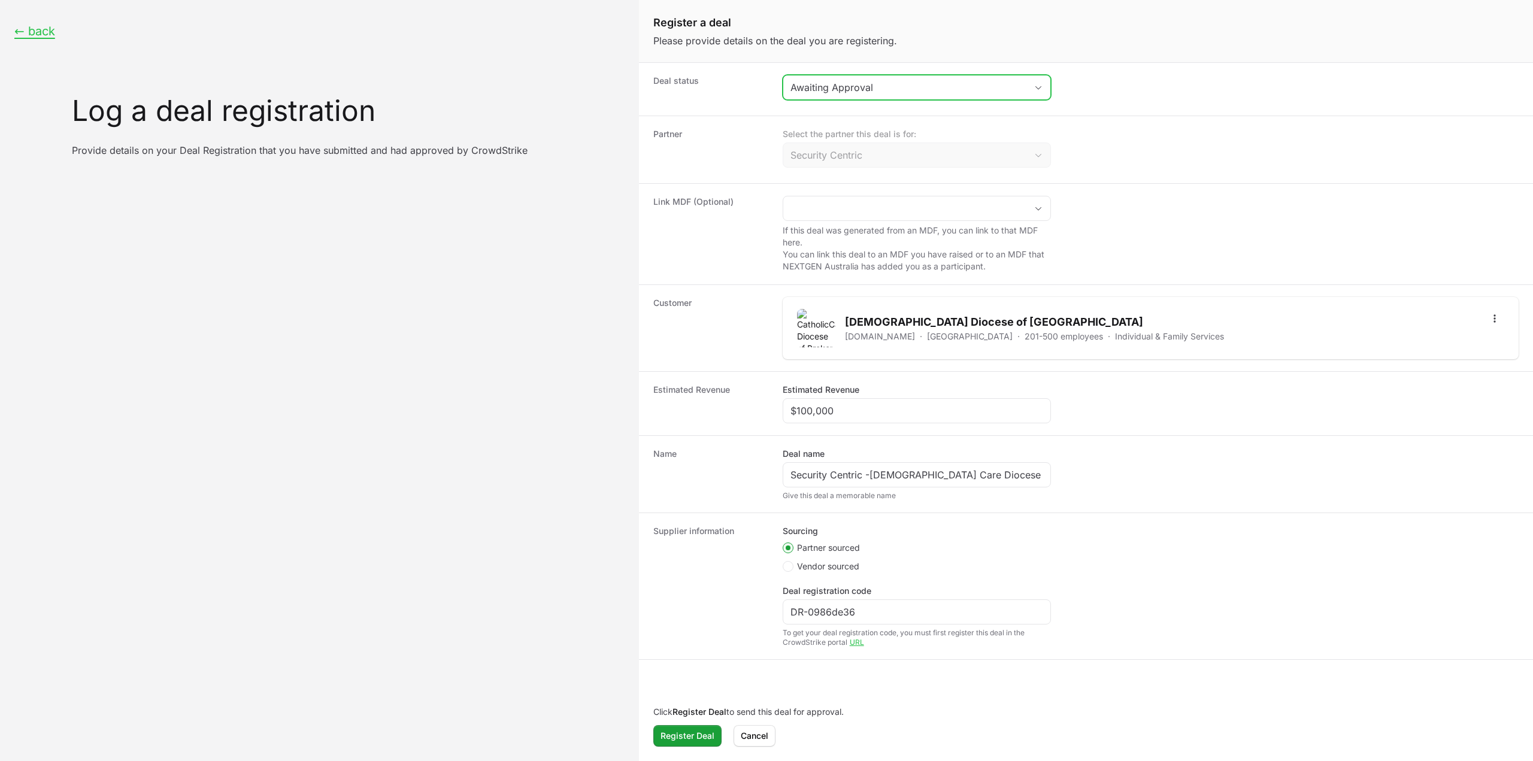
click at [897, 89] on div "Awaiting Approval" at bounding box center [909, 87] width 236 height 14
click at [864, 134] on li "Accepted" at bounding box center [917, 136] width 266 height 23
click at [697, 737] on span "Register Deal" at bounding box center [688, 736] width 54 height 14
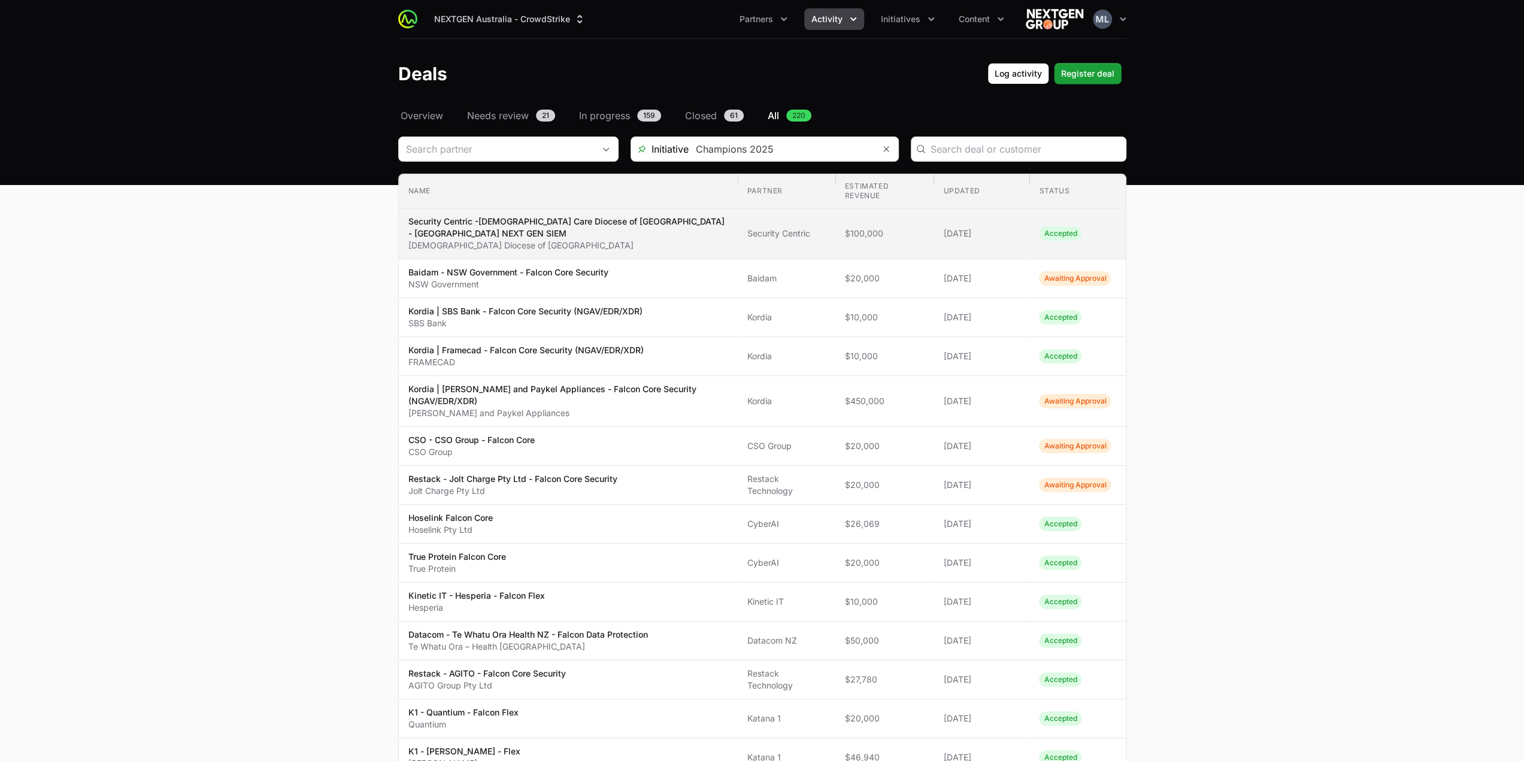
click at [697, 227] on p "Security Centric -[DEMOGRAPHIC_DATA] Care Diocese of [GEOGRAPHIC_DATA] - [GEOGR…" at bounding box center [569, 228] width 320 height 24
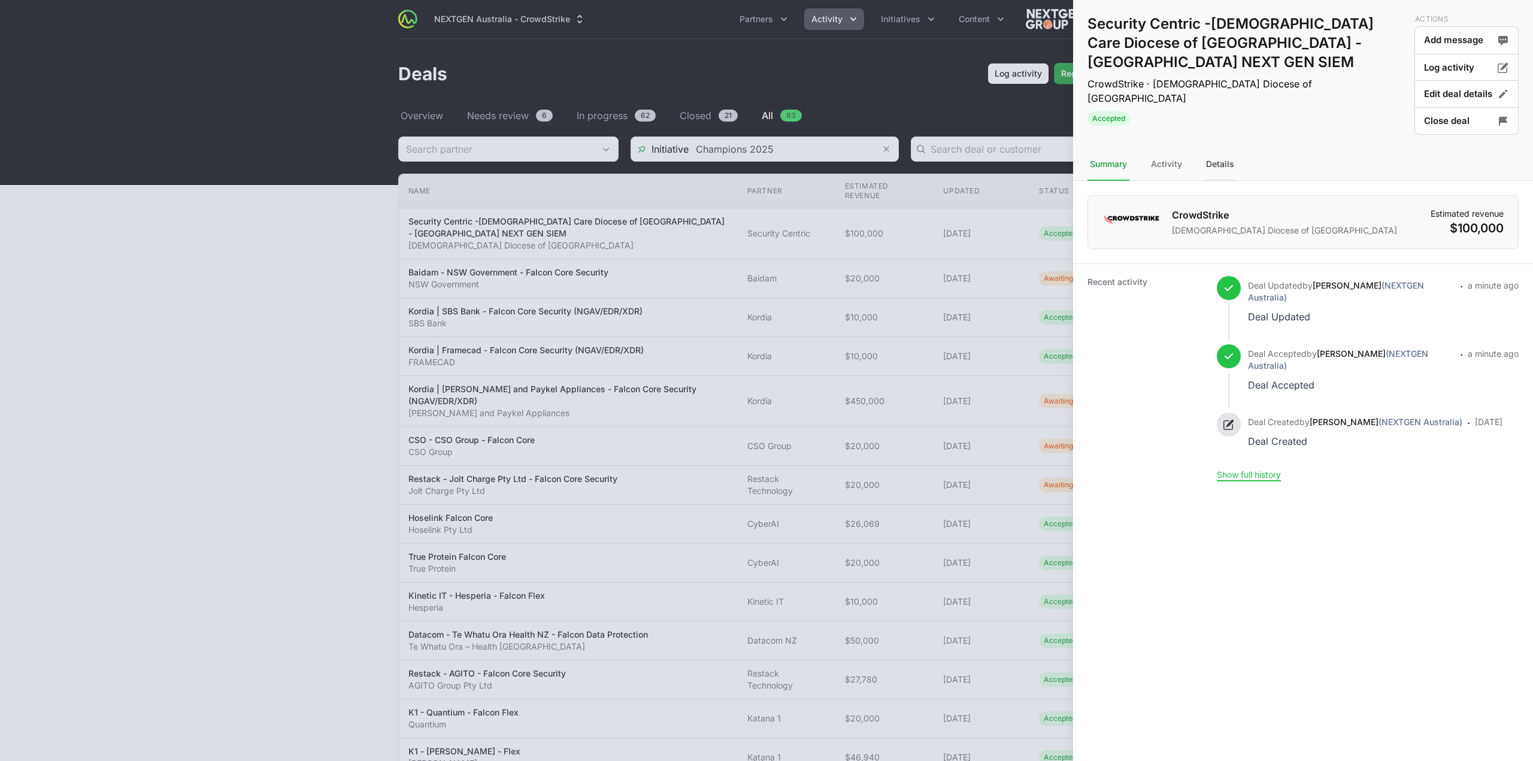
click at [1214, 155] on div "Details" at bounding box center [1220, 165] width 33 height 32
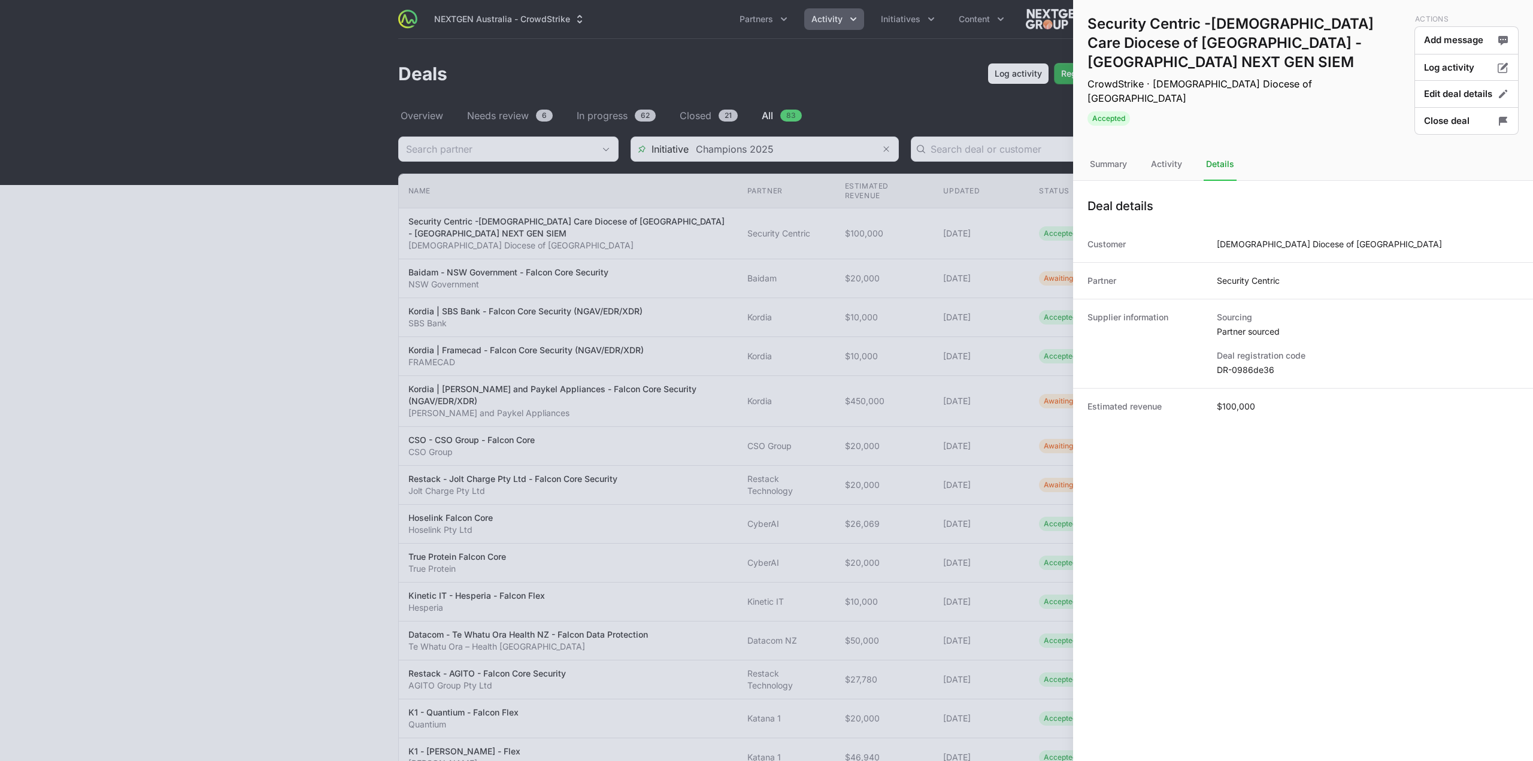
click at [1240, 373] on dd "DR-0986de36" at bounding box center [1368, 370] width 302 height 12
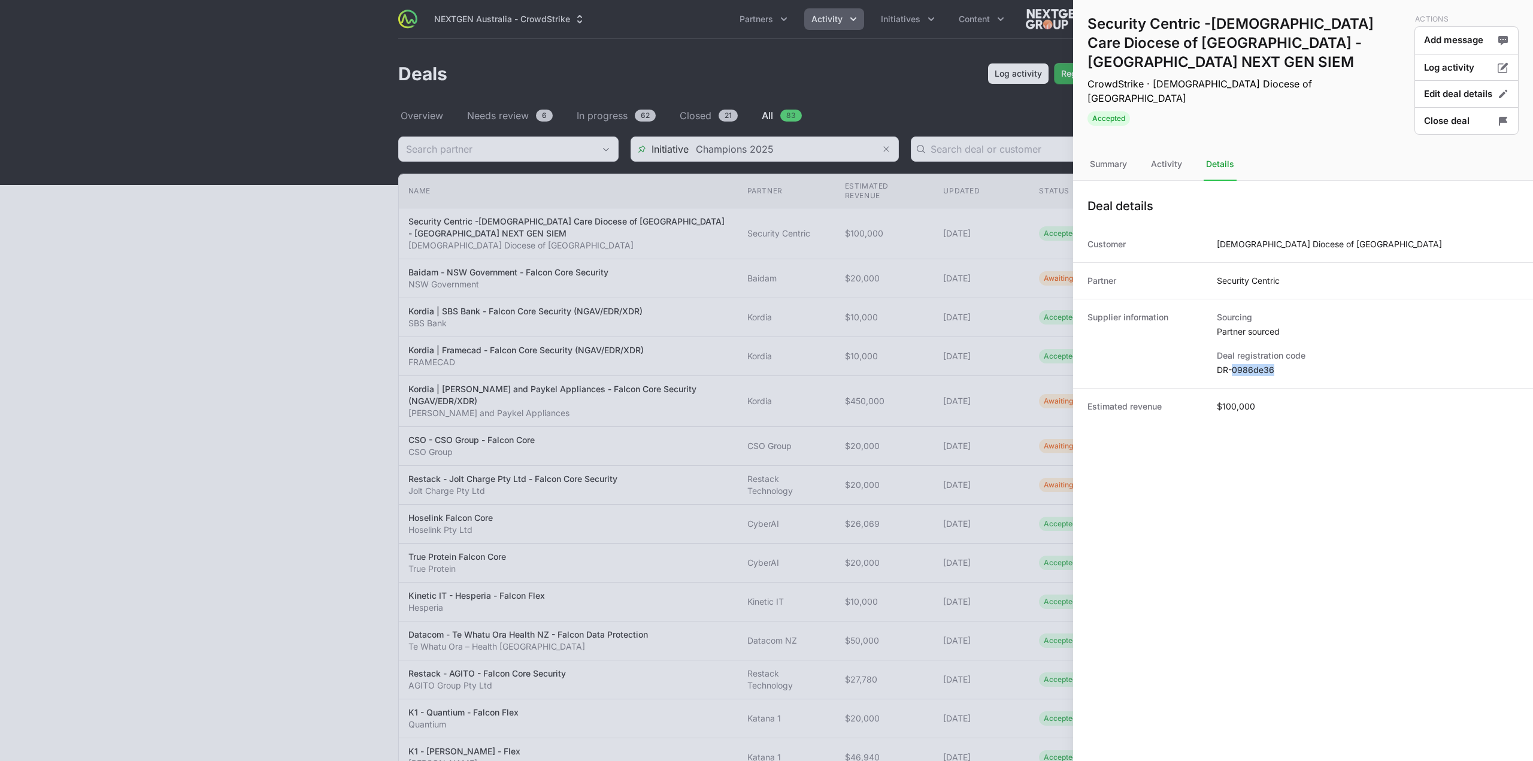
click at [1240, 373] on dd "DR-0986de36" at bounding box center [1368, 370] width 302 height 12
click at [869, 171] on div at bounding box center [766, 380] width 1533 height 761
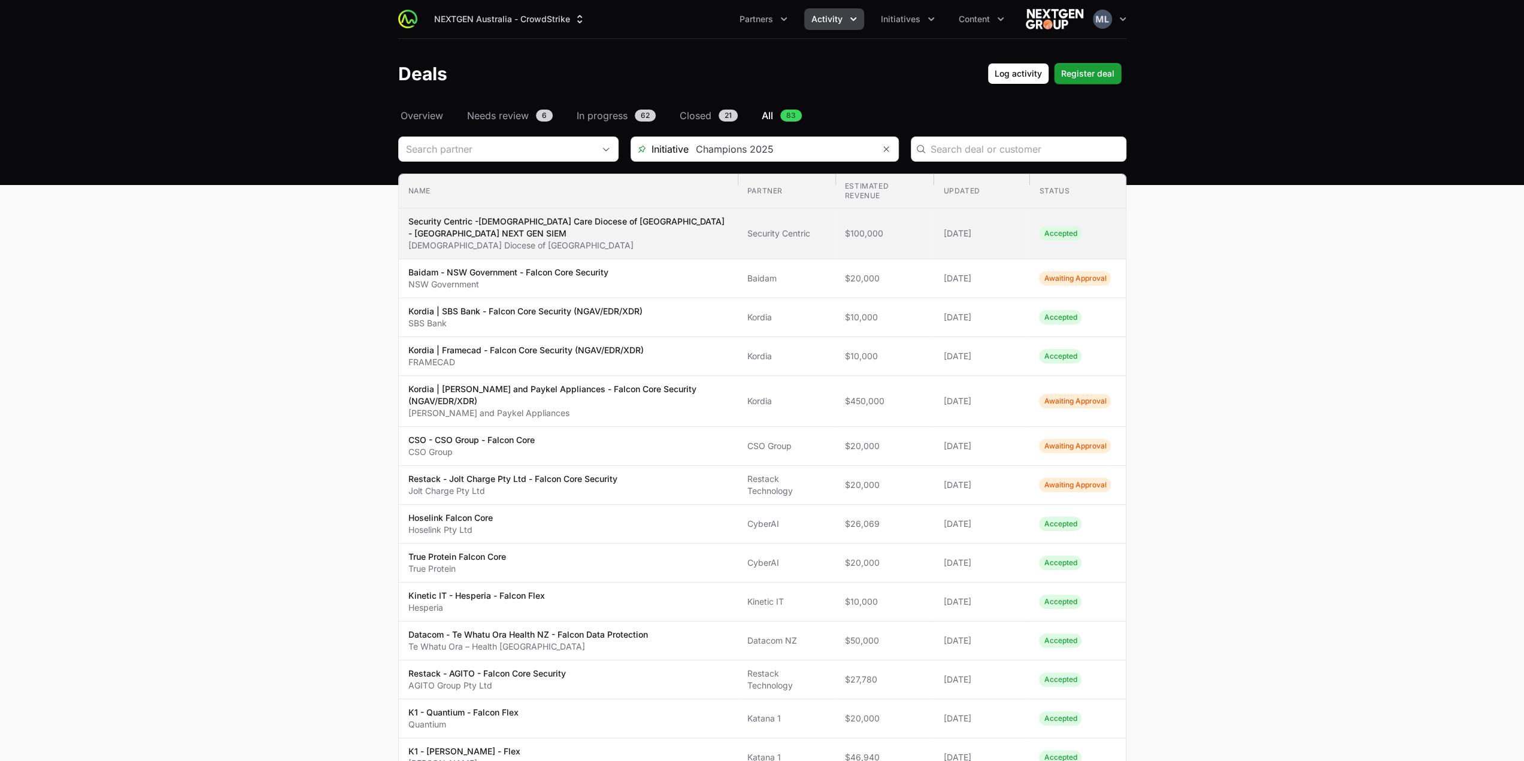
click at [808, 238] on span "Security Centric" at bounding box center [787, 234] width 78 height 12
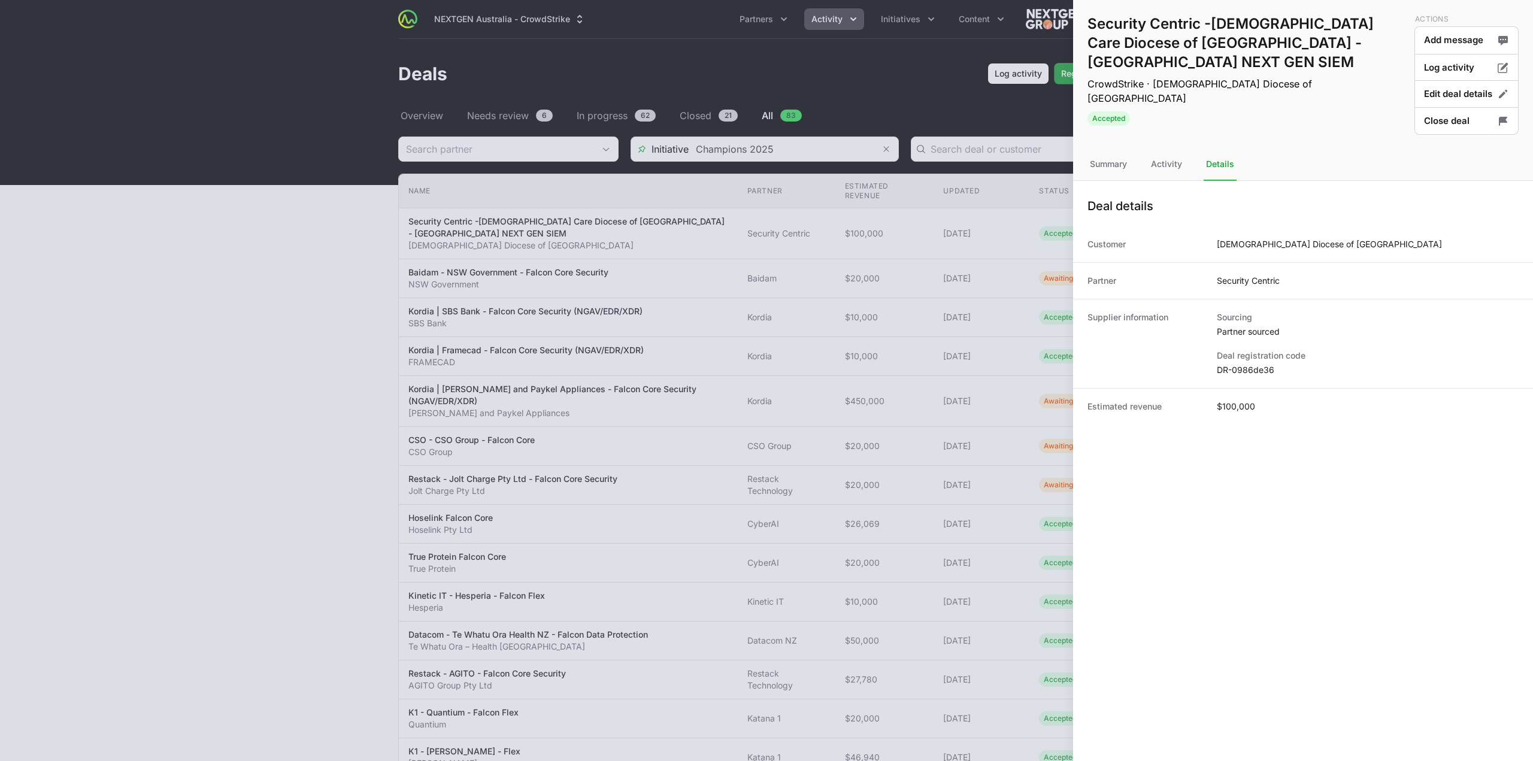
click at [845, 234] on div at bounding box center [766, 380] width 1533 height 761
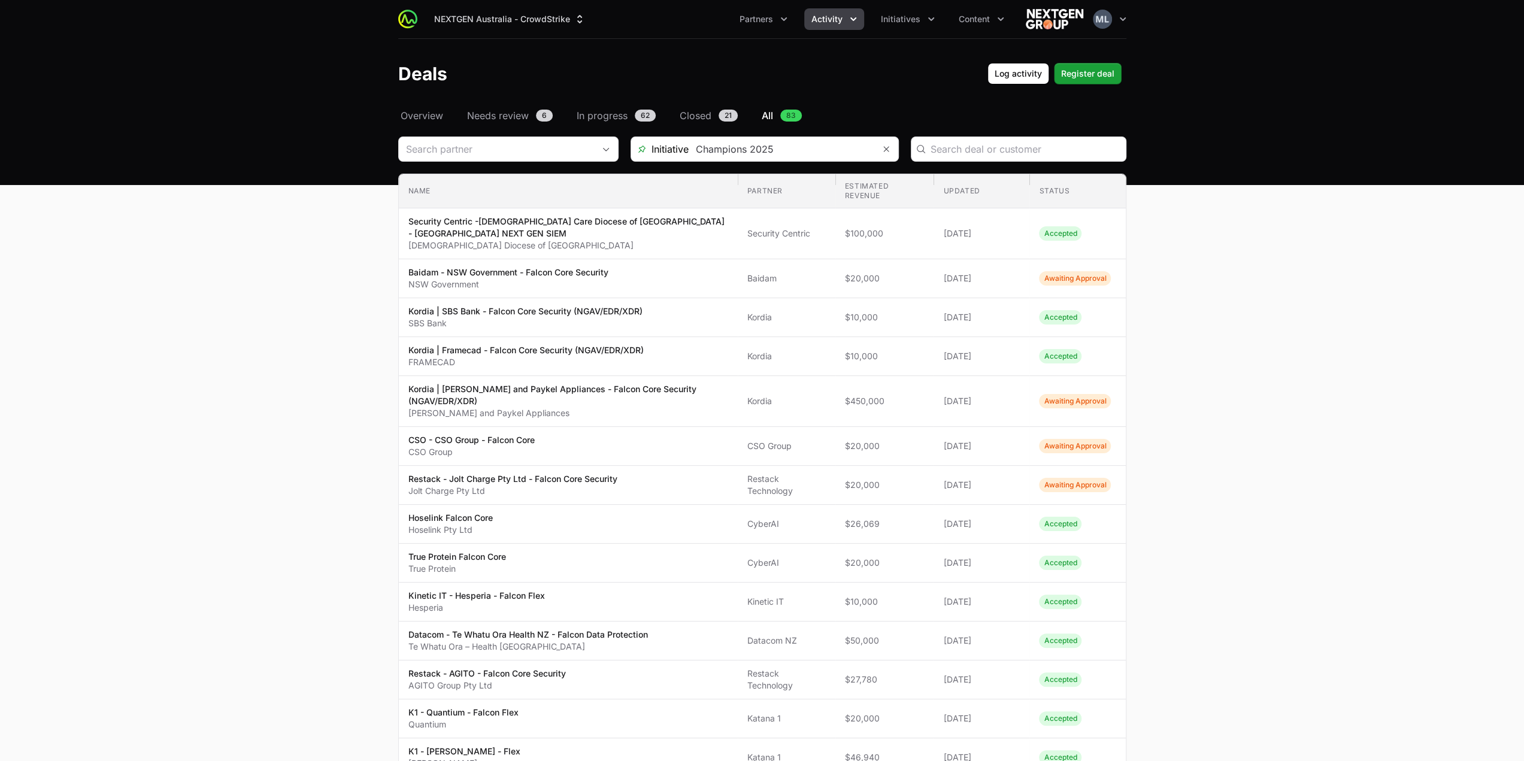
drag, startPoint x: 482, startPoint y: 2, endPoint x: 258, endPoint y: 233, distance: 321.1
click at [258, 233] on main "Select a tab Overview Needs review In progress Closed All Overview Needs review…" at bounding box center [762, 696] width 1524 height 1176
